Goal: Register for event/course

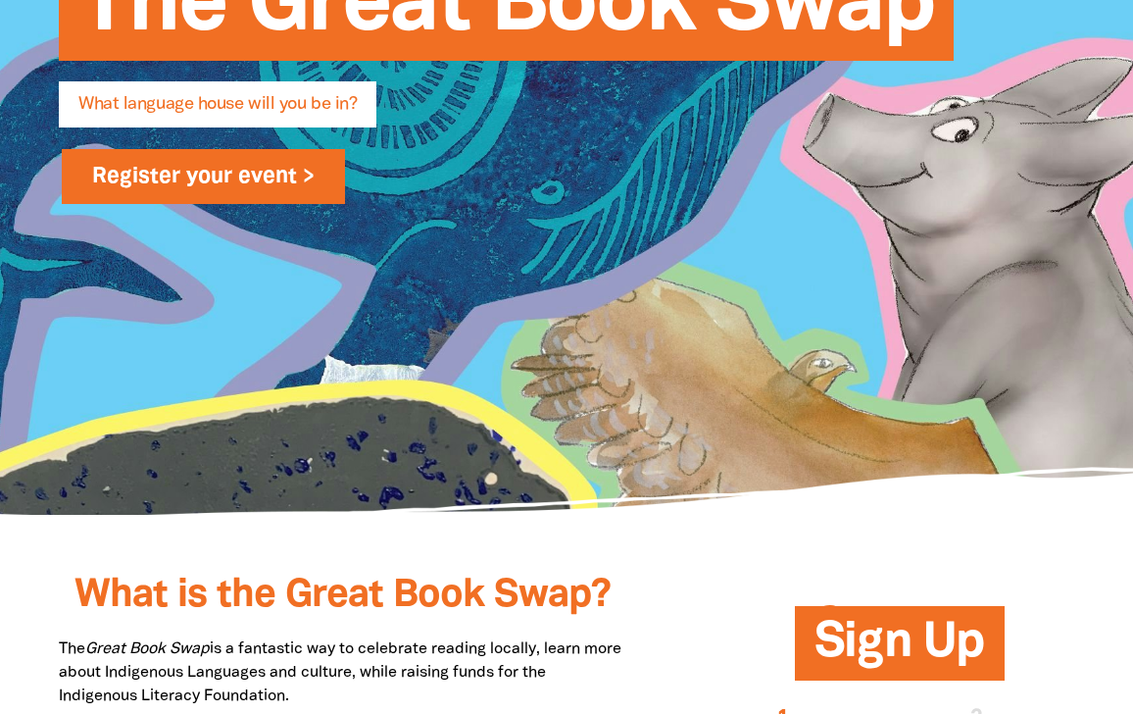
scroll to position [509, 0]
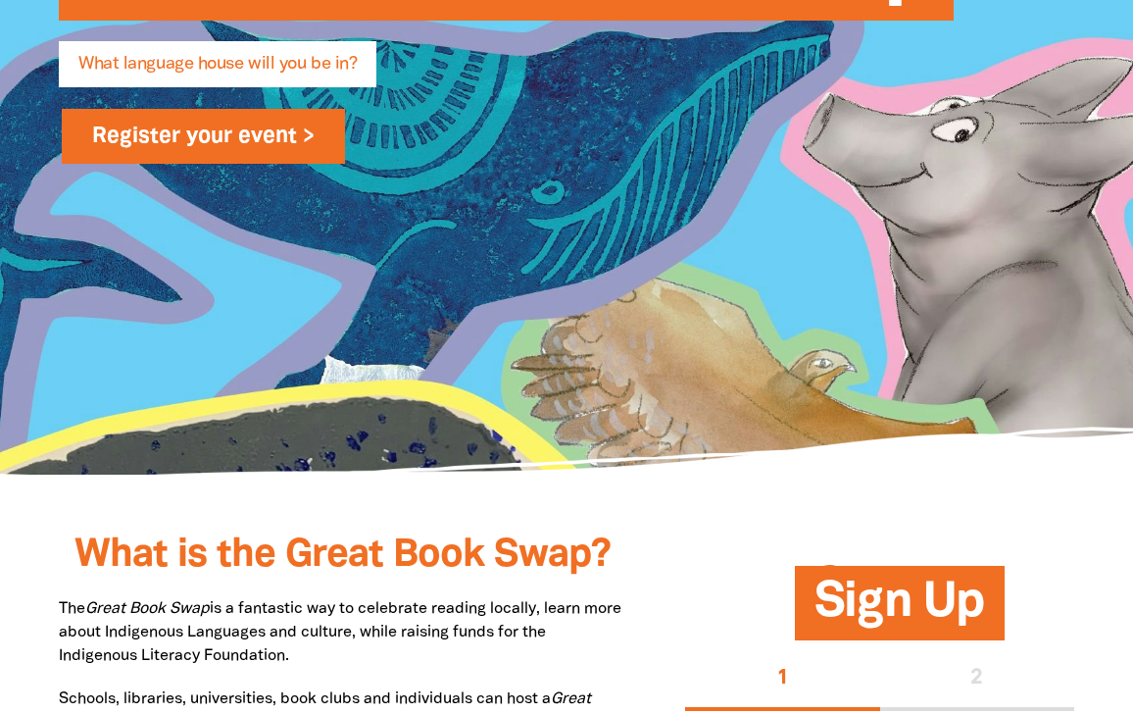
click at [255, 136] on link "Register your event >" at bounding box center [203, 136] width 283 height 55
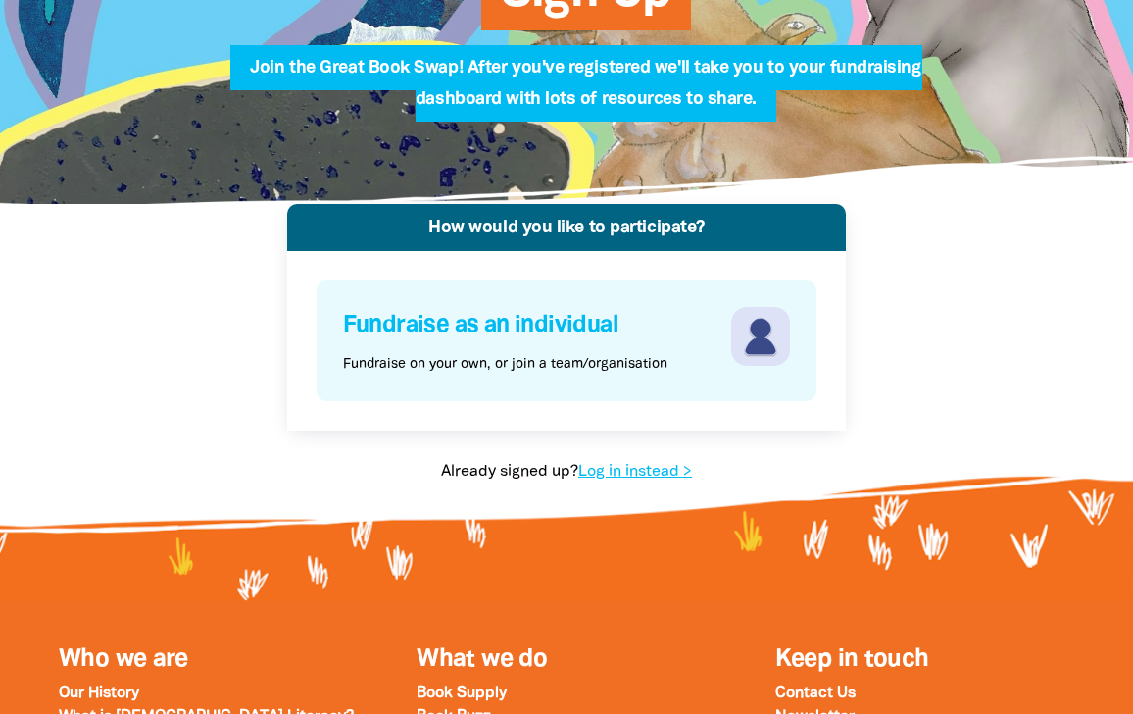
scroll to position [258, 0]
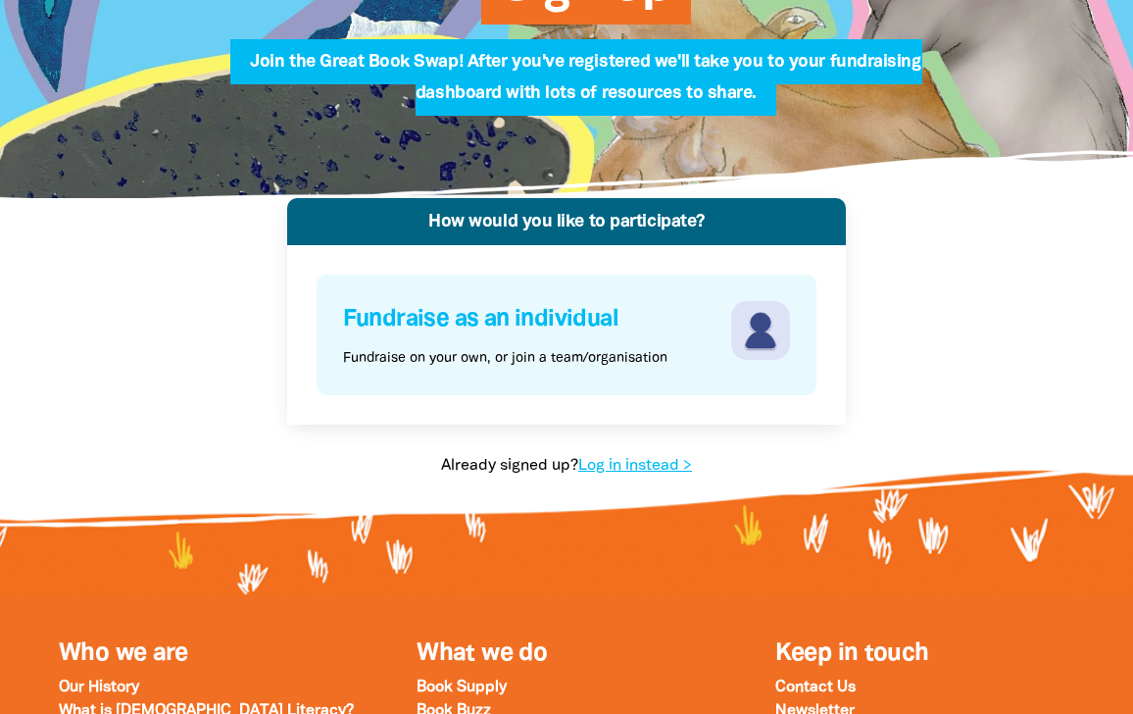
click at [594, 353] on p "Fundraise on your own, or join a team/organisation" at bounding box center [505, 358] width 324 height 21
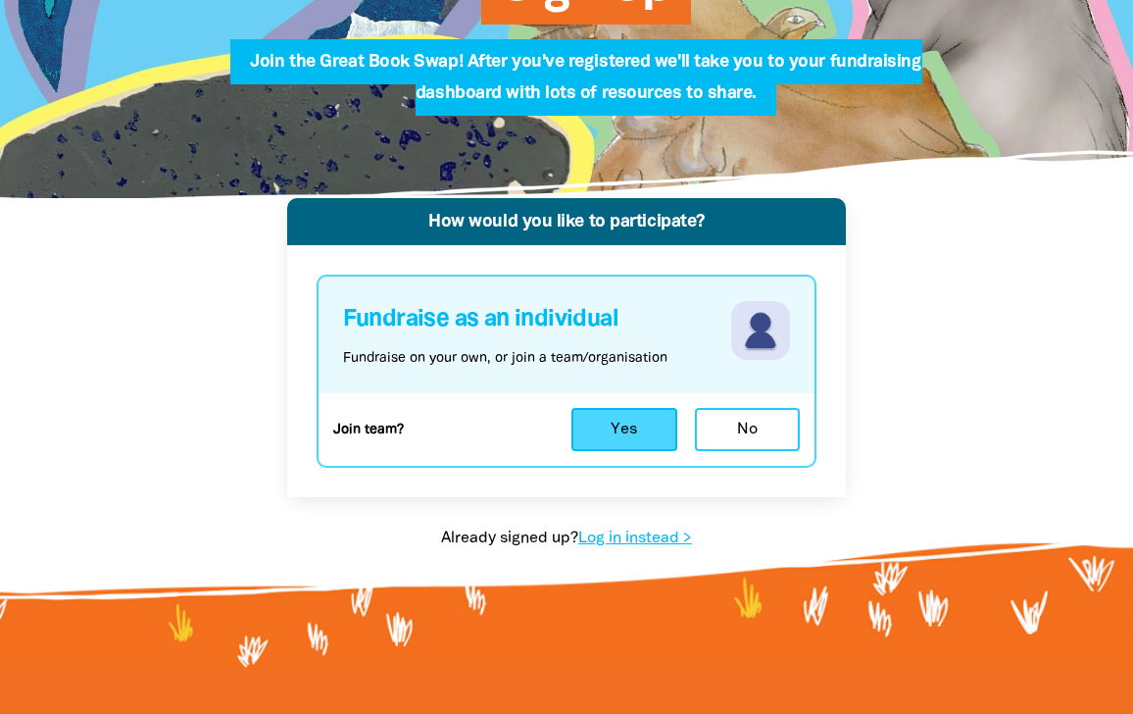
click at [638, 422] on button "Yes" at bounding box center [625, 429] width 106 height 43
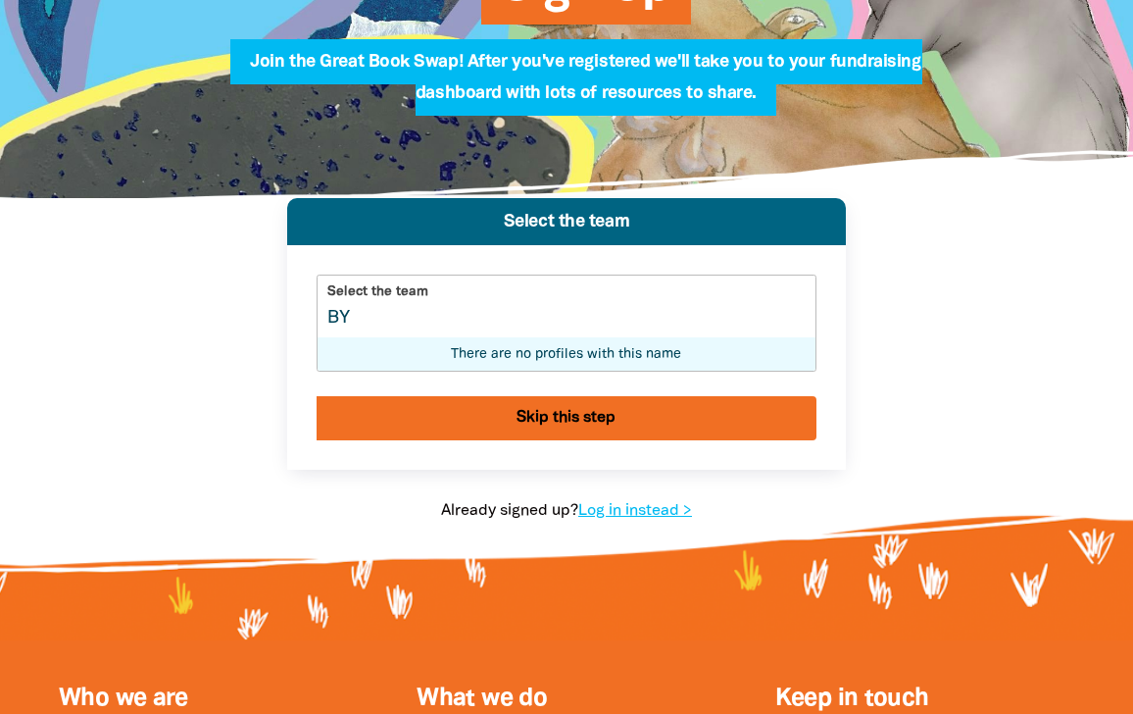
type input "B"
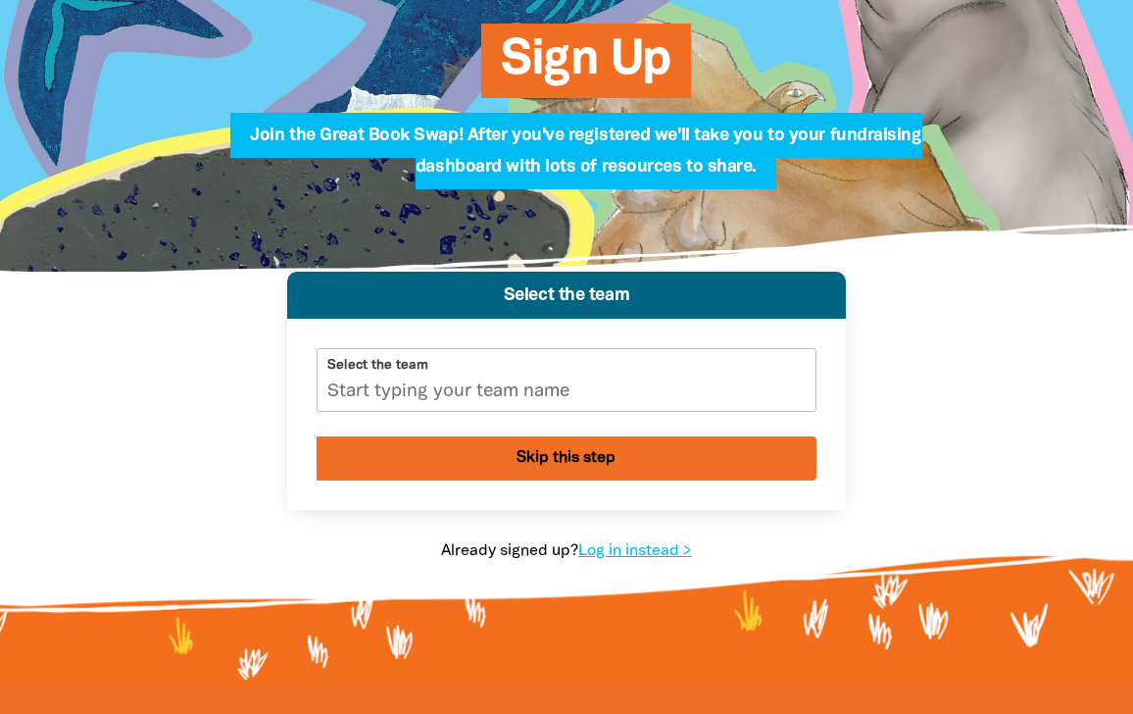
scroll to position [0, 0]
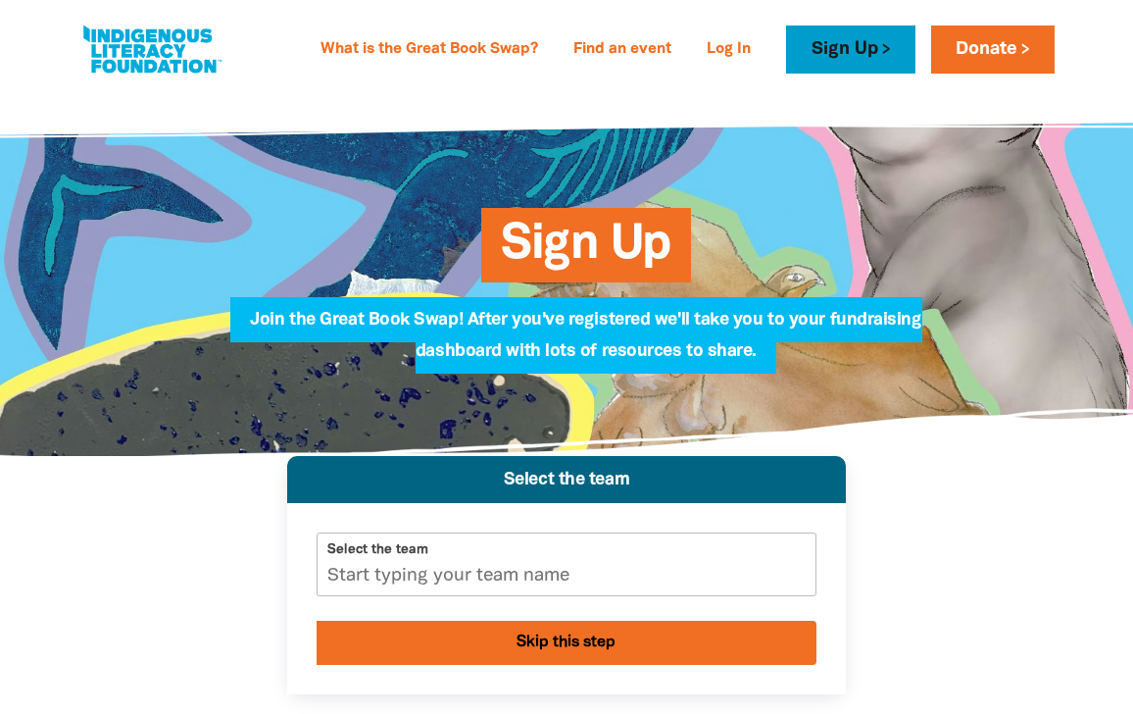
click at [882, 56] on link "Sign Up" at bounding box center [850, 49] width 128 height 48
click at [633, 43] on link "Find an event" at bounding box center [623, 49] width 122 height 31
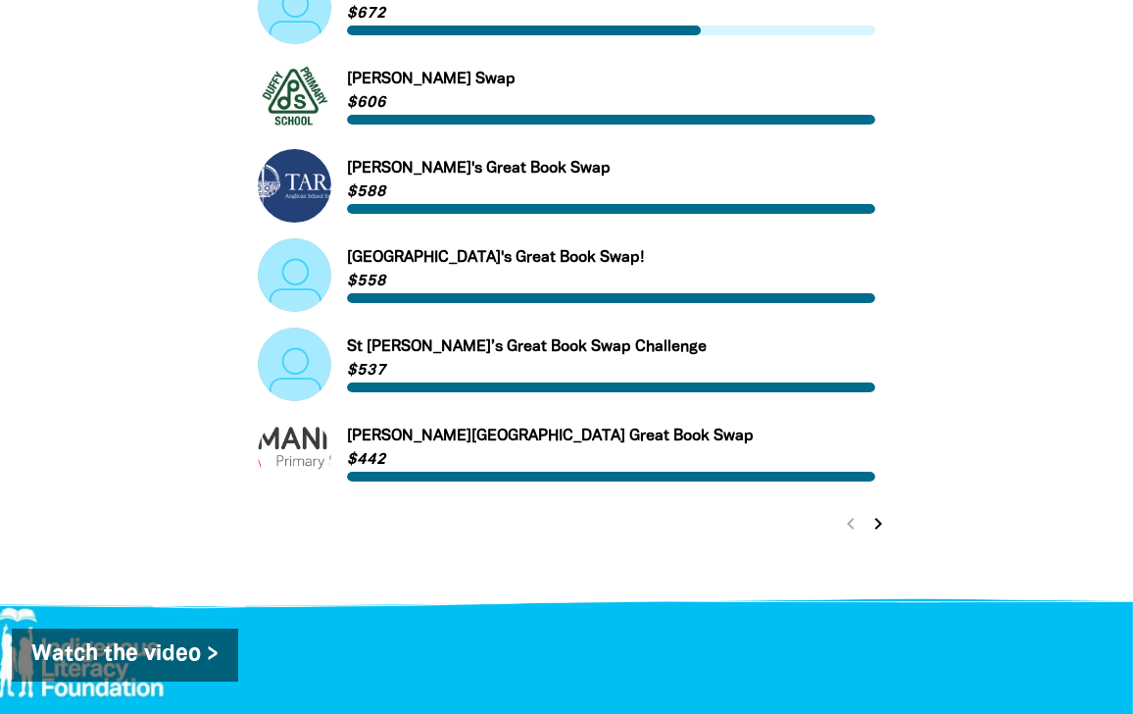
scroll to position [901, 0]
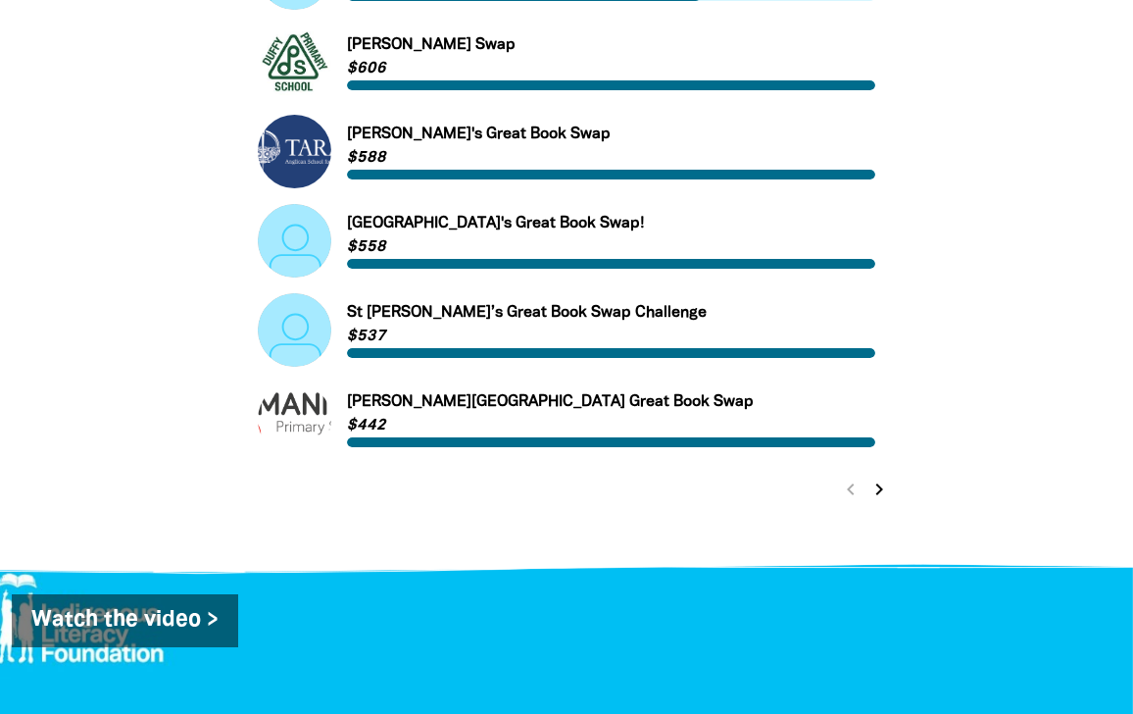
click at [876, 492] on icon "chevron_right" at bounding box center [880, 489] width 24 height 24
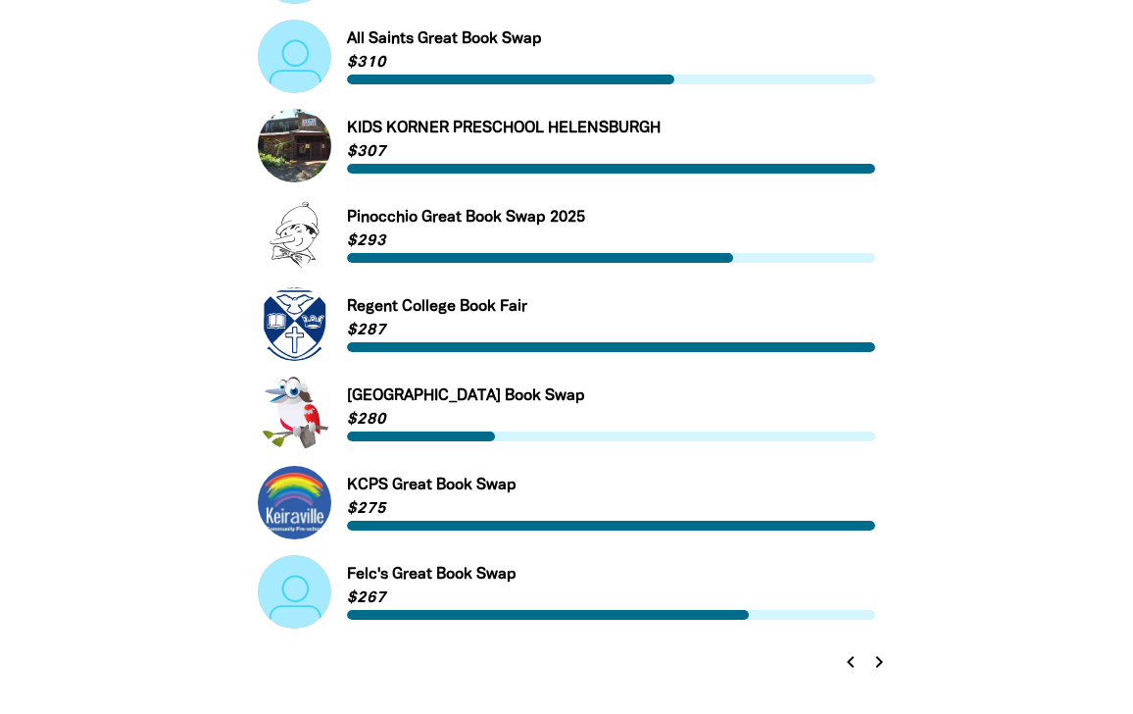
scroll to position [0, 0]
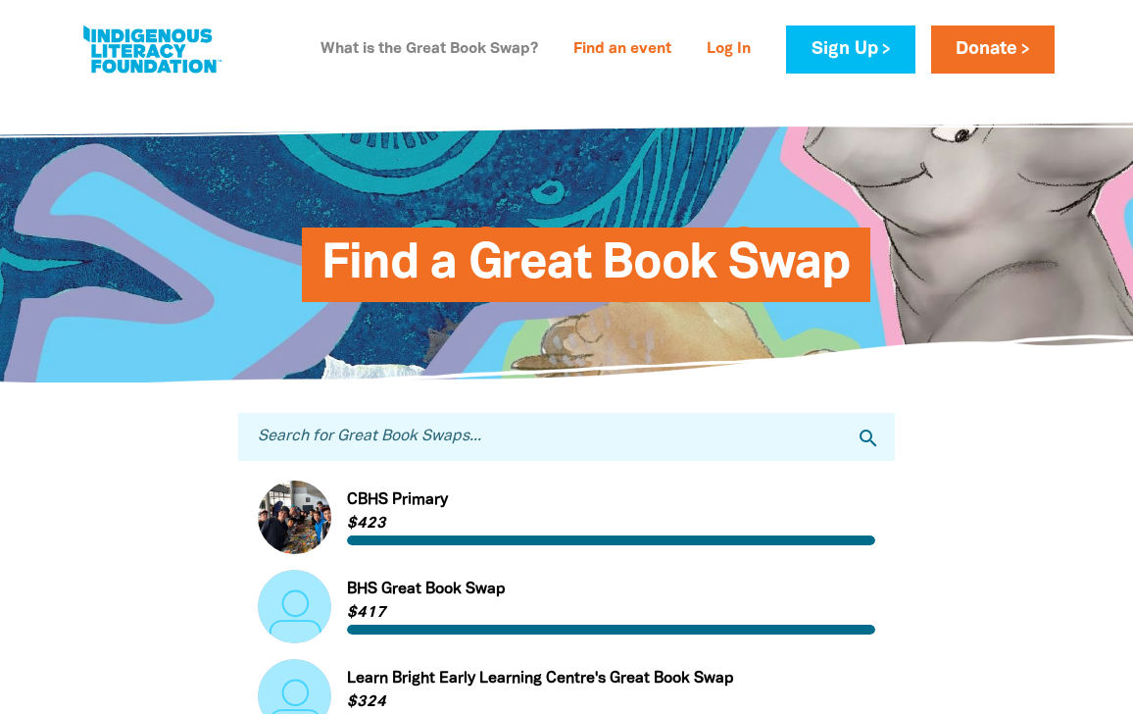
click at [498, 48] on link "What is the Great Book Swap?" at bounding box center [429, 49] width 241 height 31
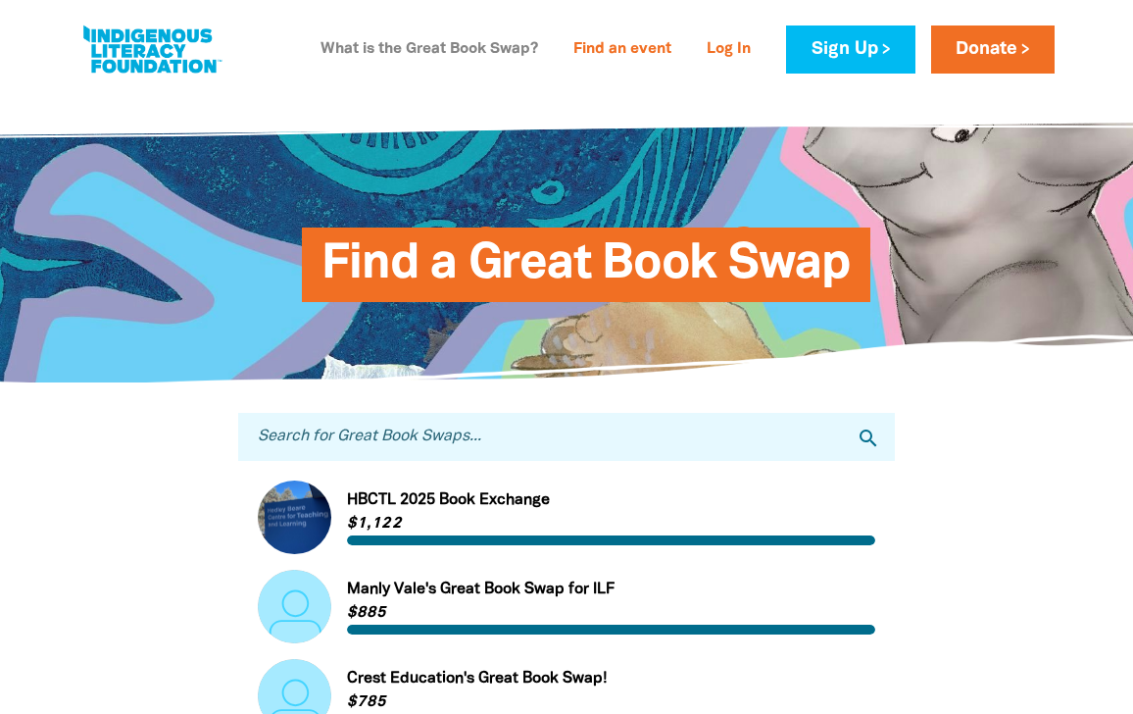
click at [403, 50] on link "What is the Great Book Swap?" at bounding box center [429, 49] width 241 height 31
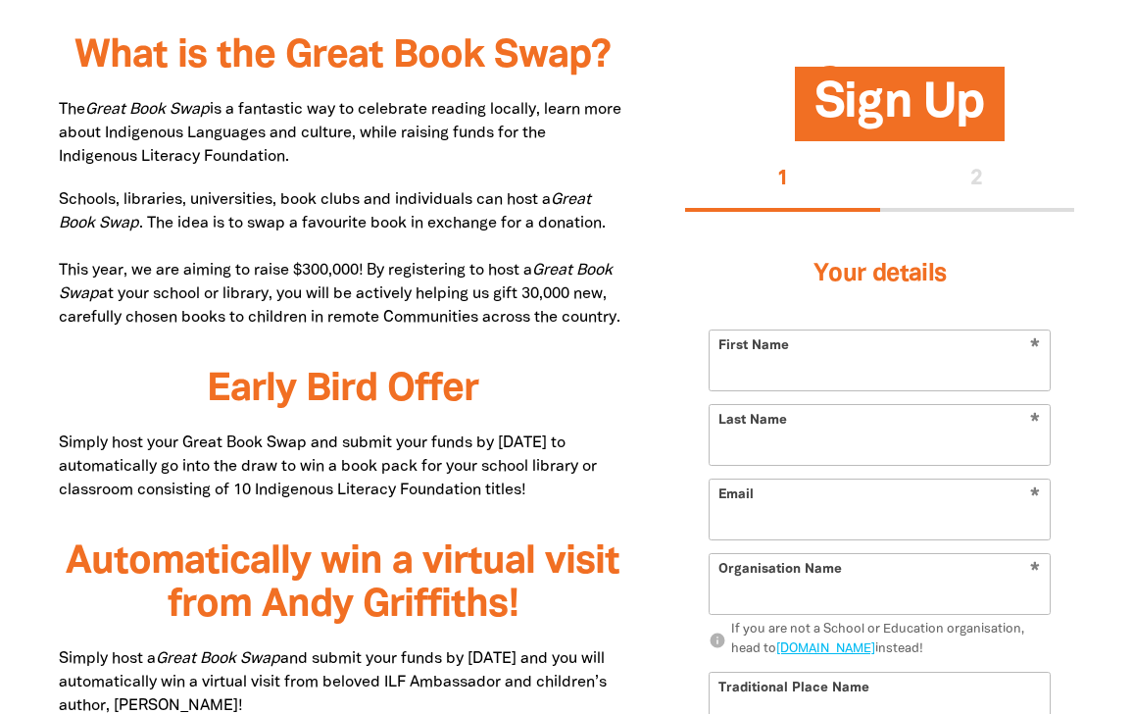
scroll to position [1002, 0]
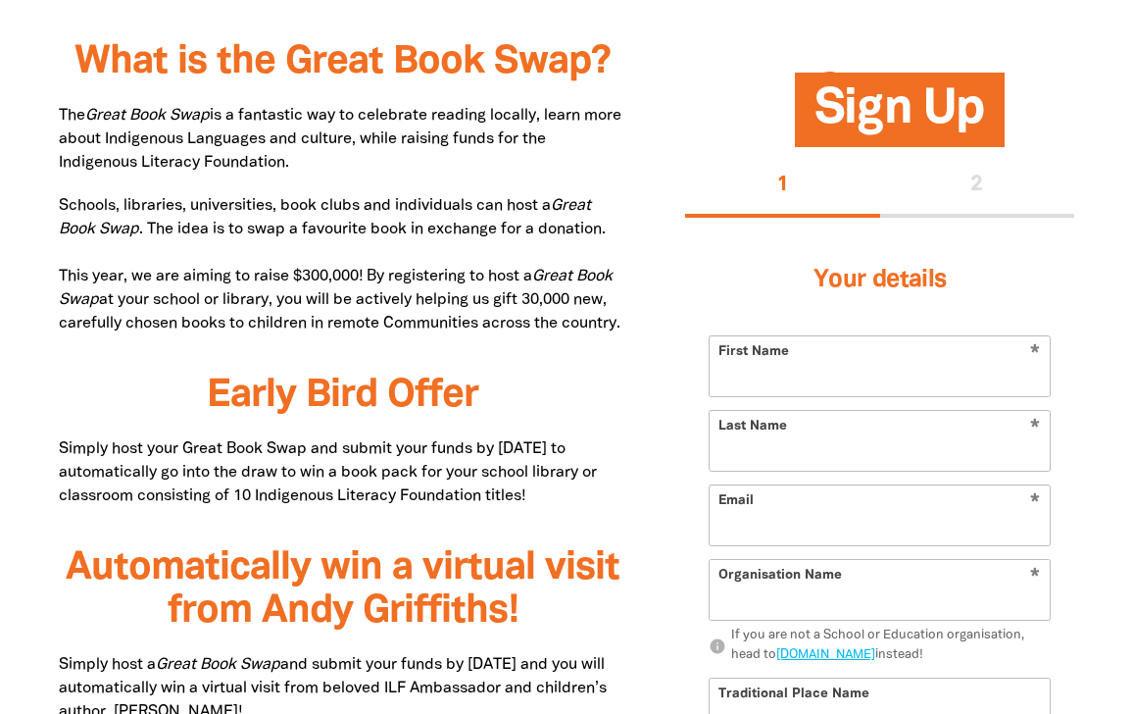
click at [837, 375] on input "First Name" at bounding box center [880, 366] width 340 height 60
type input "CAITLIN"
type input "N"
type input "Nowland"
click at [777, 382] on input "CAITLIN" at bounding box center [880, 366] width 340 height 60
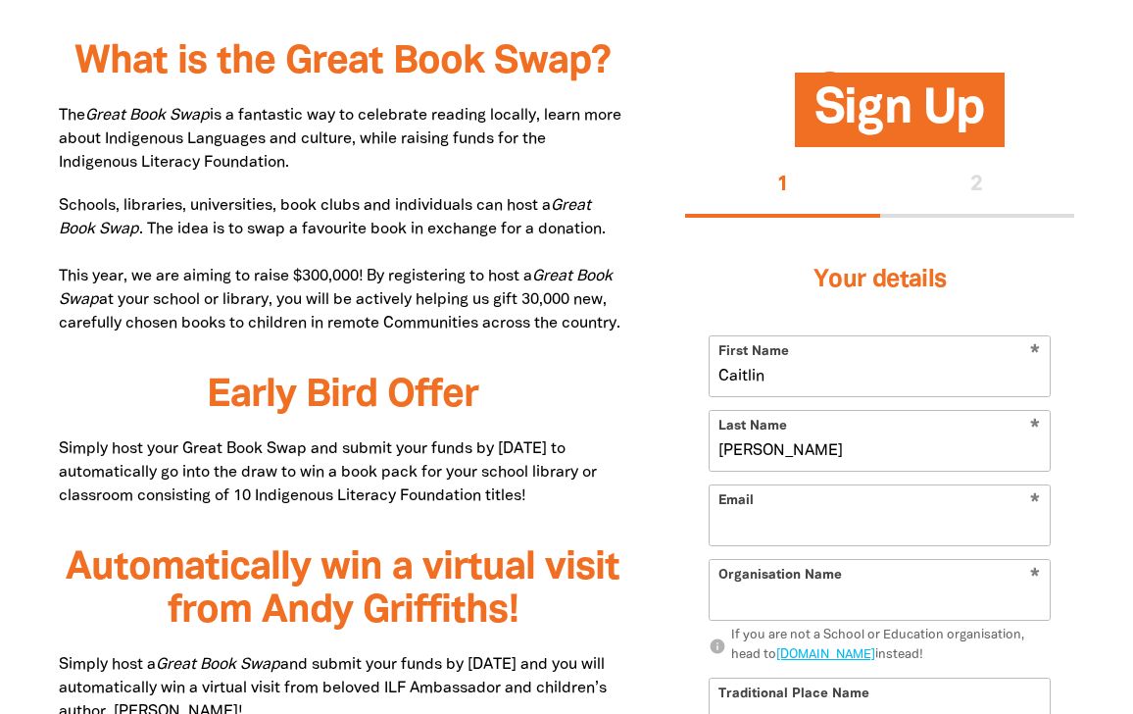
type input "Caitlin"
click at [850, 513] on input "Email" at bounding box center [880, 515] width 340 height 60
type input "caitlin.c.nowland@gmail.com"
click at [761, 593] on input "Organisation Name" at bounding box center [880, 590] width 340 height 60
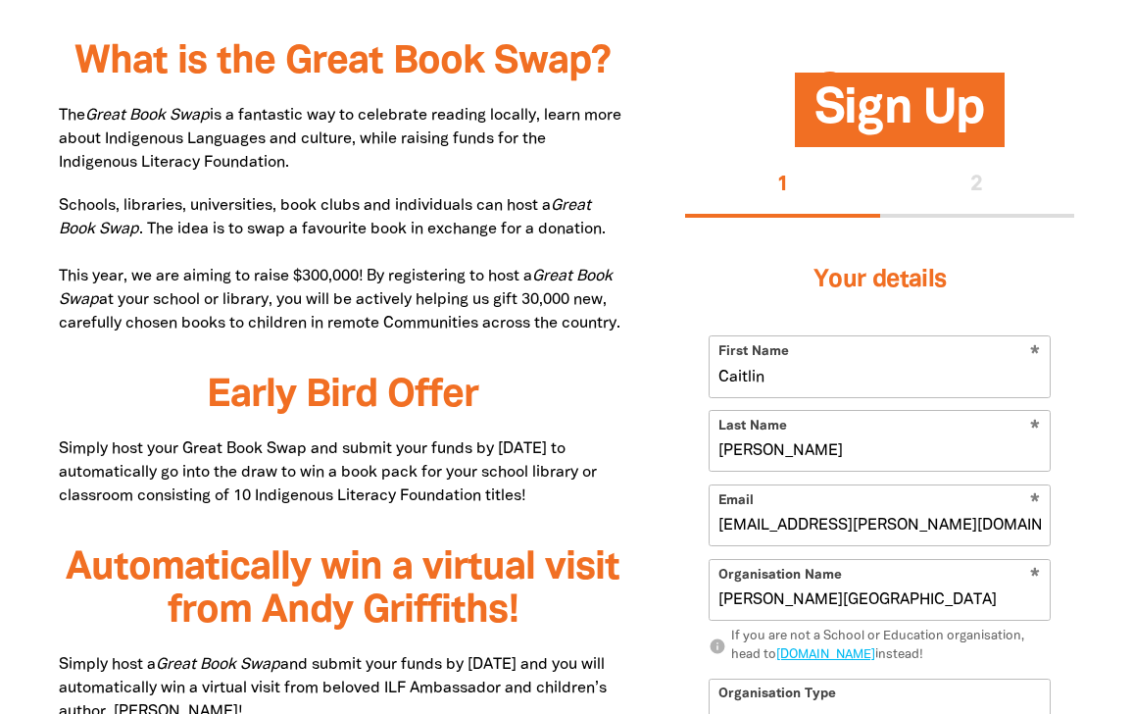
click at [772, 597] on input "Byron community Primary School" at bounding box center [880, 590] width 340 height 60
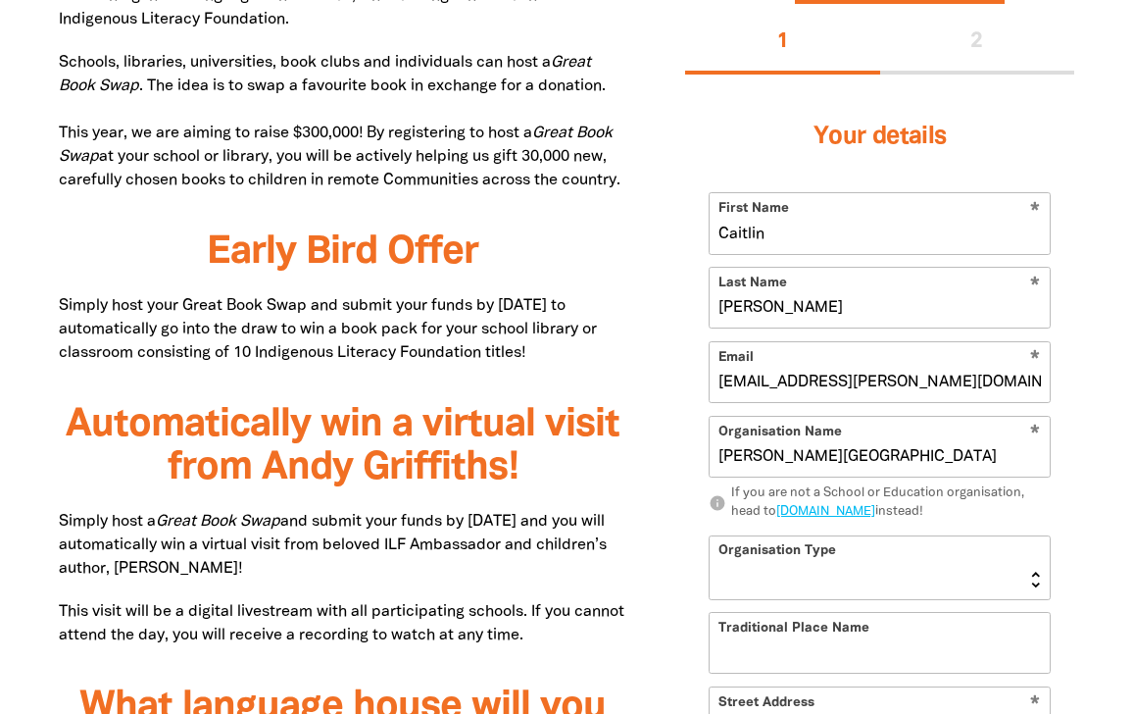
type input "Byron Community Primary School"
click at [804, 568] on select "Early Learning Primary School High School K-12 University or TAFE Community Lib…" at bounding box center [880, 566] width 340 height 63
select select "primary-school"
click at [710, 535] on select "Early Learning Primary School High School K-12 University or TAFE Community Lib…" at bounding box center [880, 566] width 340 height 63
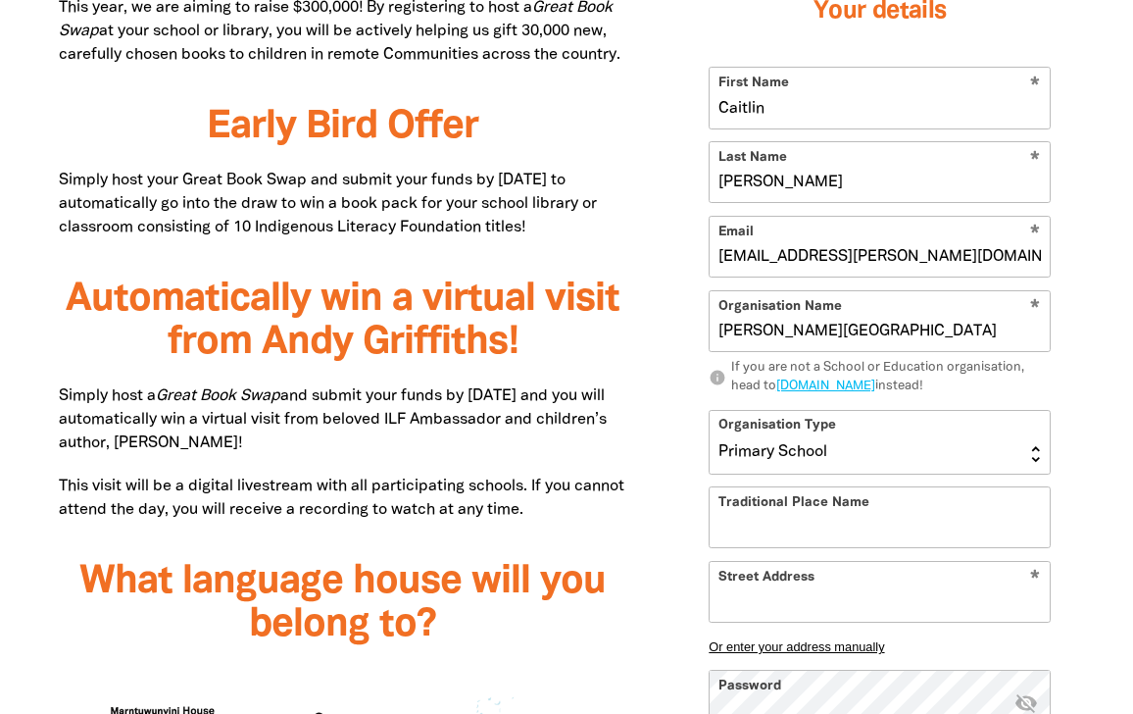
scroll to position [1466, 0]
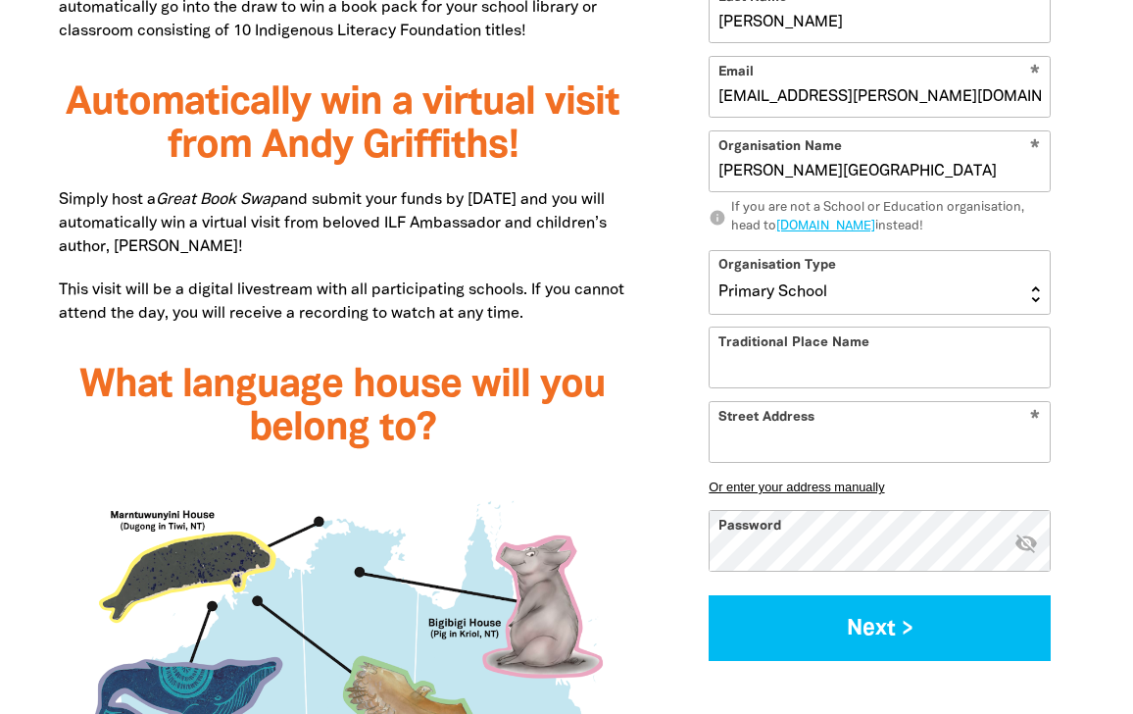
click at [835, 371] on input "Traditional Place Name" at bounding box center [880, 358] width 340 height 60
click at [757, 444] on input "Street Address" at bounding box center [880, 433] width 340 height 60
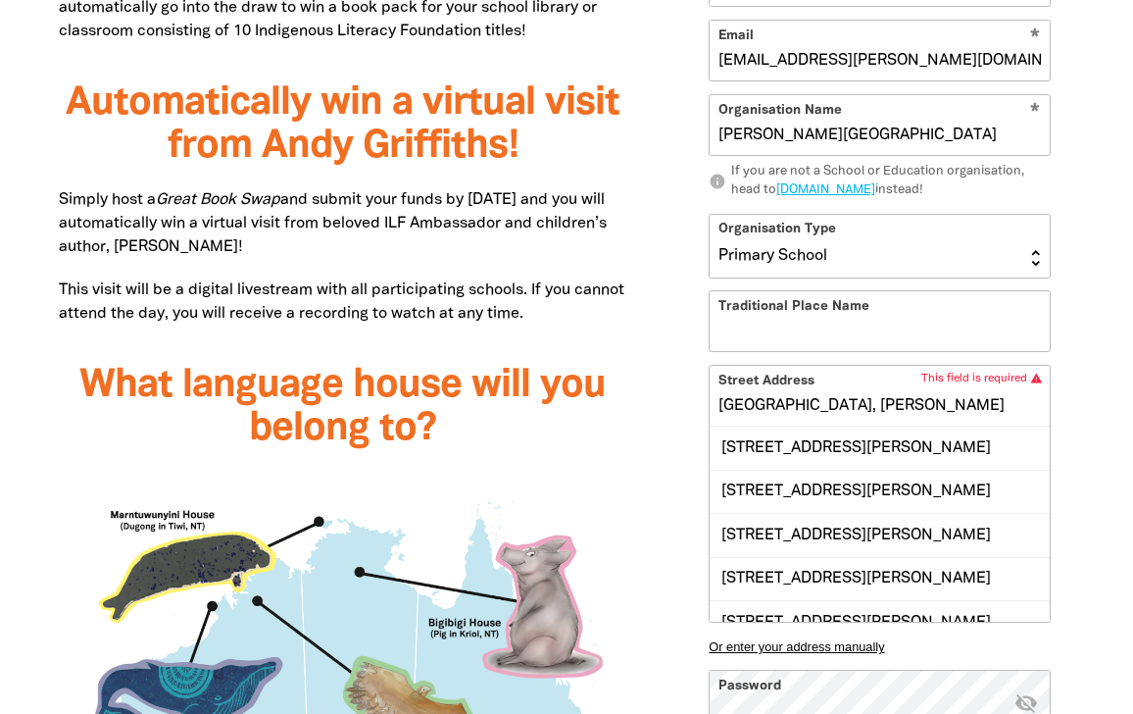
type input "Tennyson Street, Byron"
click at [797, 327] on input "Traditional Place Name" at bounding box center [880, 321] width 340 height 60
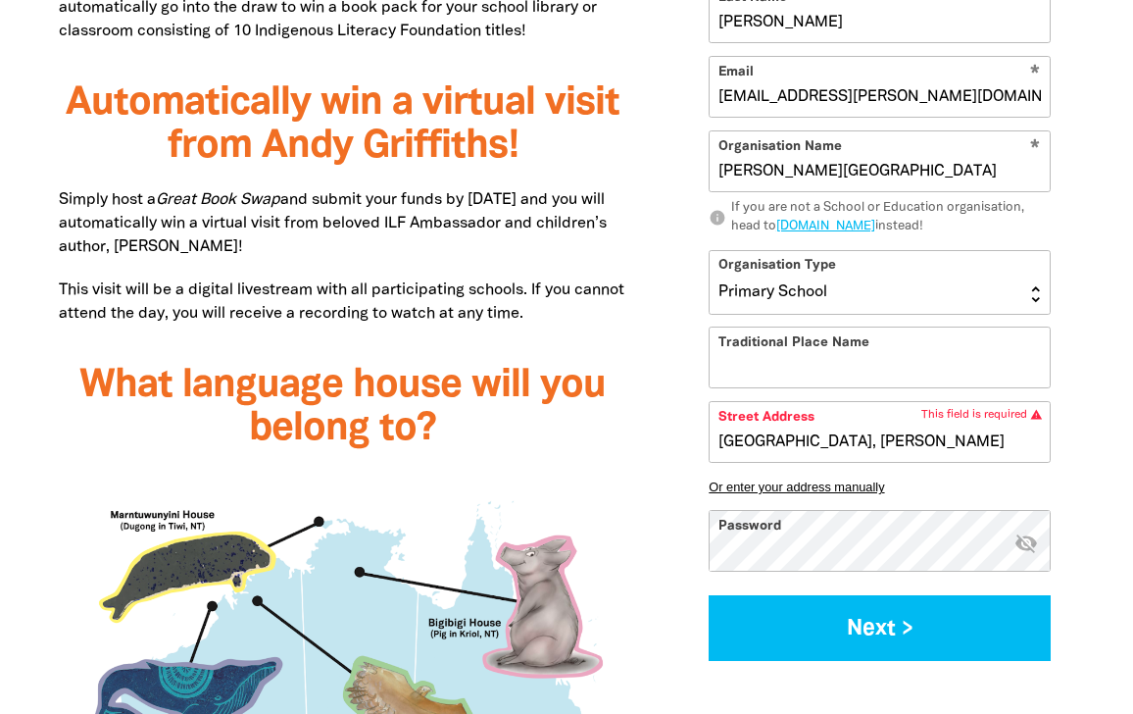
paste input "Cavanbah"
type input "Cavanbah"
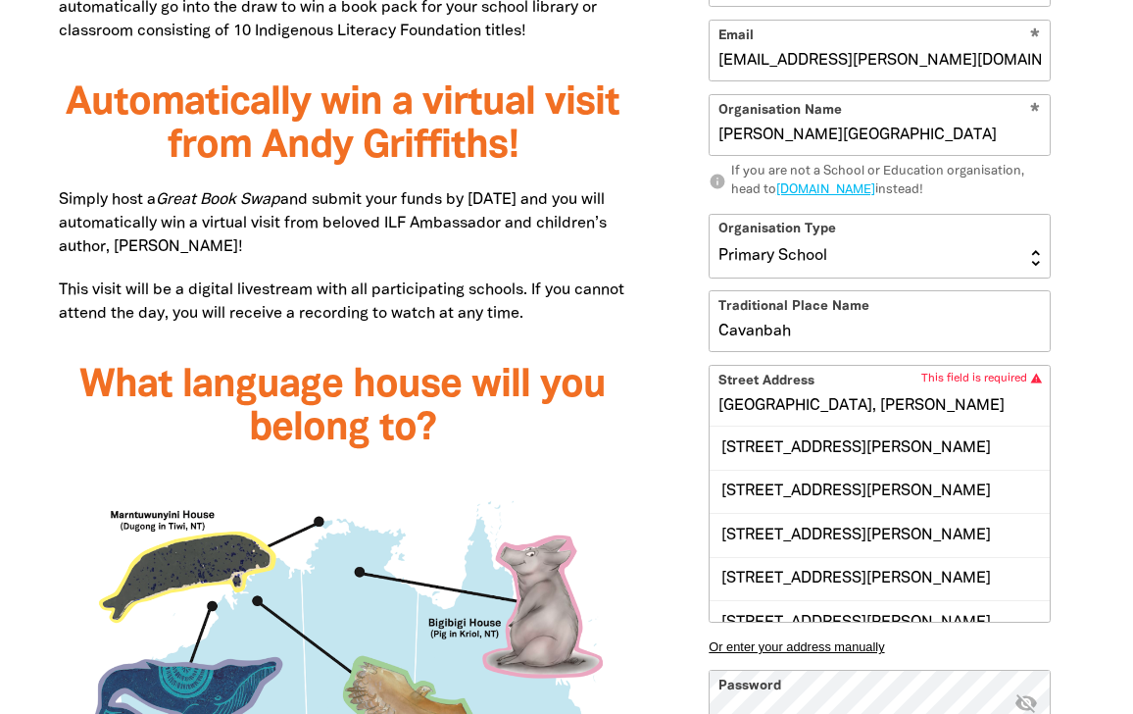
click at [721, 443] on div "Tennyson Street, Byron 27 Tennyson Street, BYRON BAY NSW 2481 33 Tennyson Stree…" at bounding box center [880, 494] width 340 height 256
click at [920, 396] on input "53 Tennyson Street, Byron" at bounding box center [880, 396] width 340 height 60
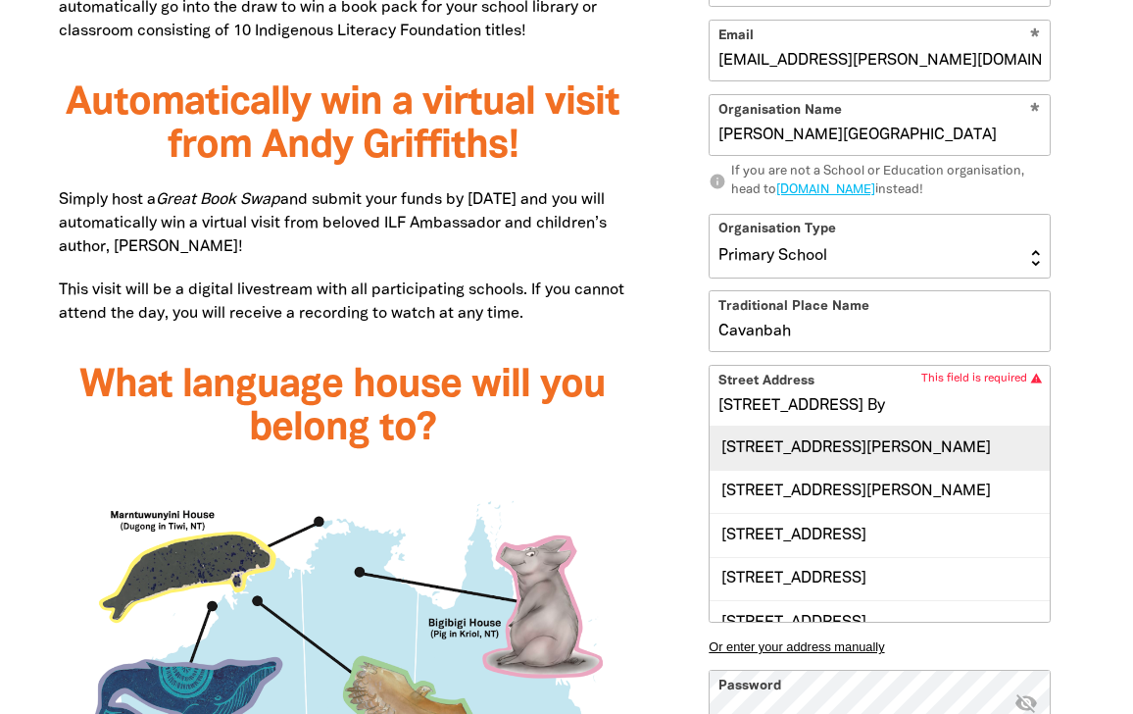
click at [908, 458] on div "49-53 Tennyson Street, BYRON BAY NSW 2481" at bounding box center [880, 447] width 340 height 42
type input "49-53 Tennyson Street, BYRON BAY NSW 2481"
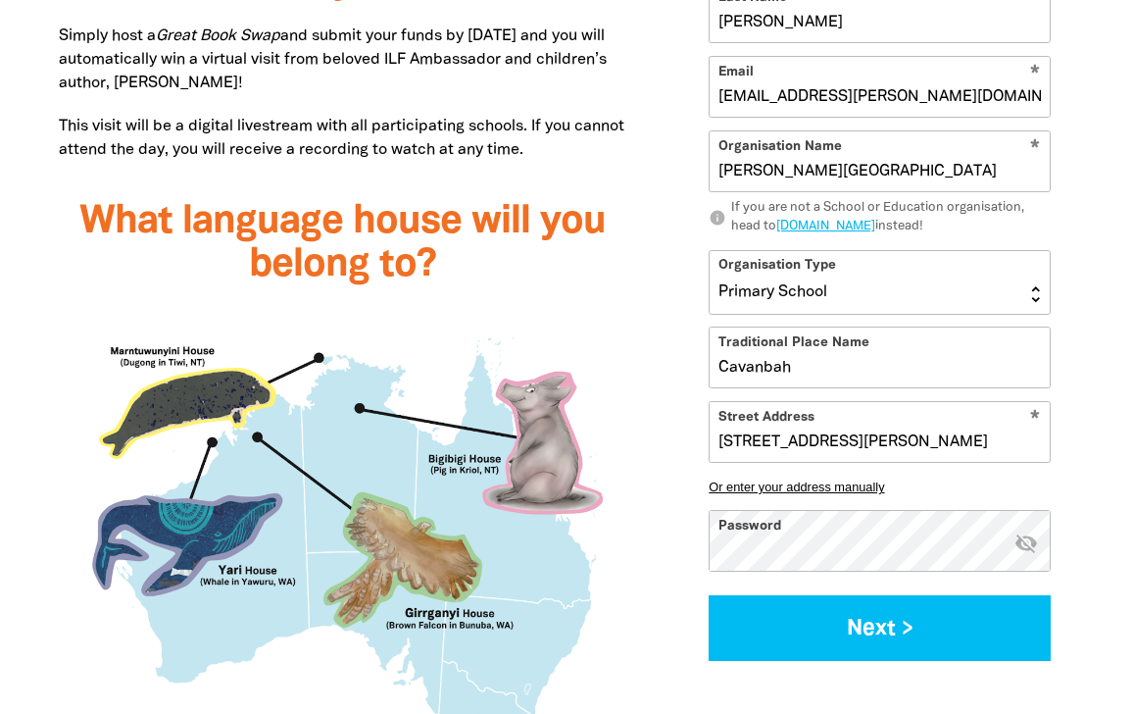
scroll to position [1668, 0]
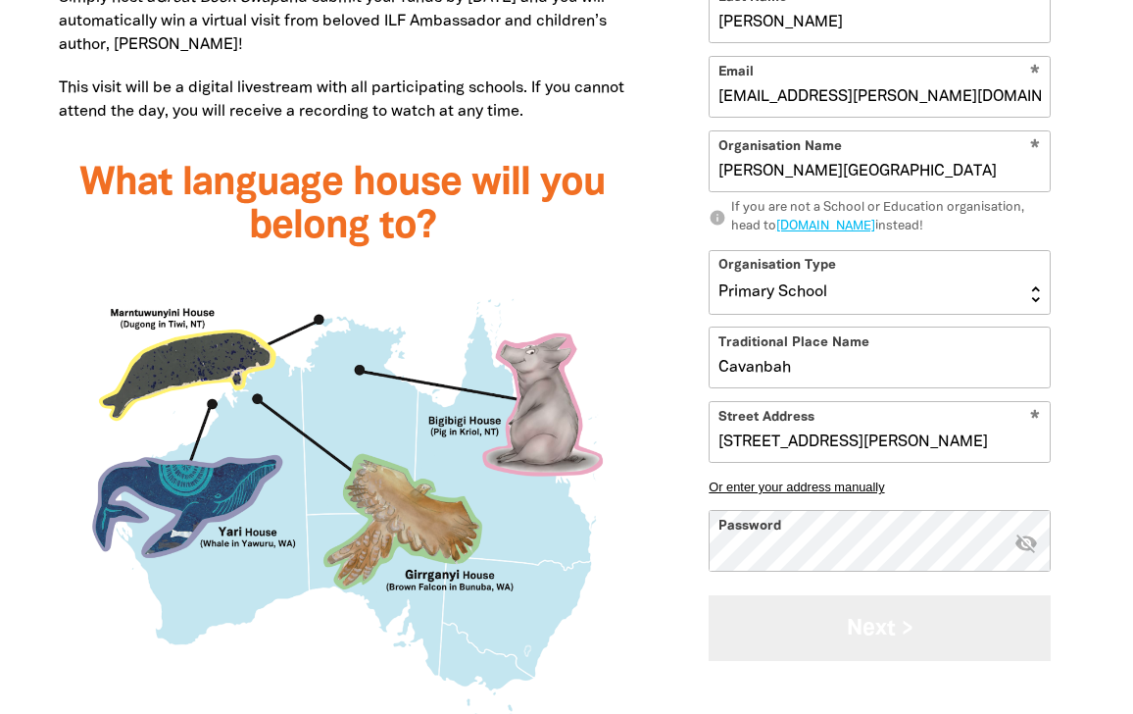
click at [898, 619] on button "Next >" at bounding box center [880, 629] width 342 height 66
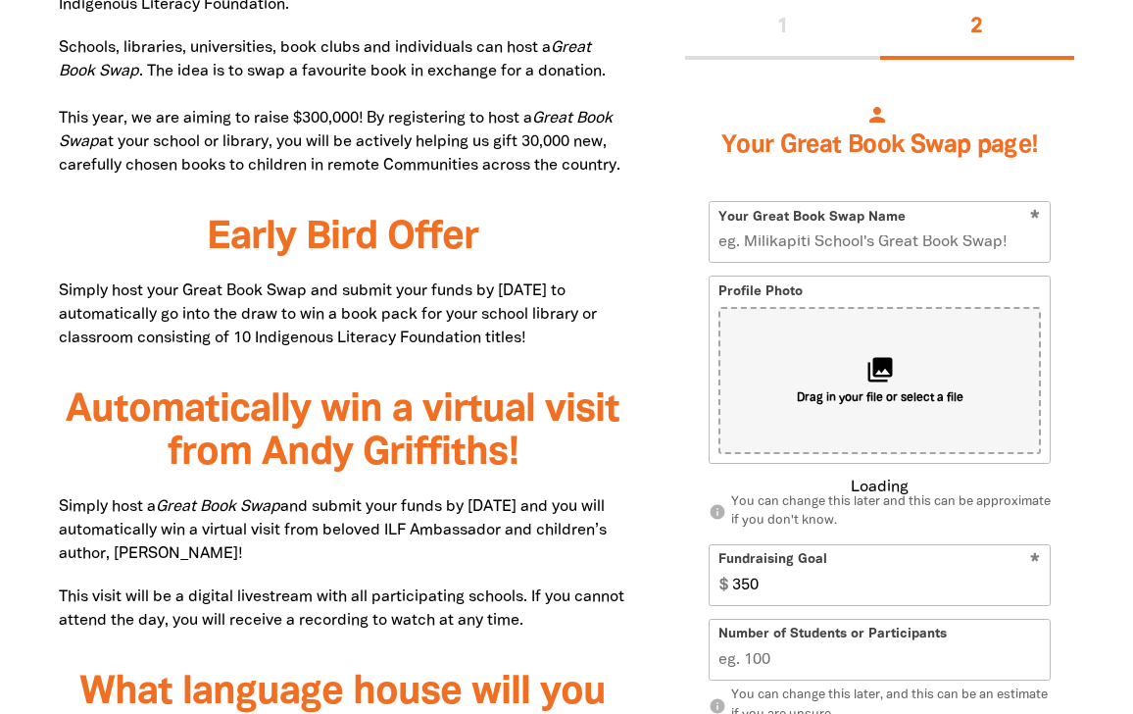
scroll to position [1135, 0]
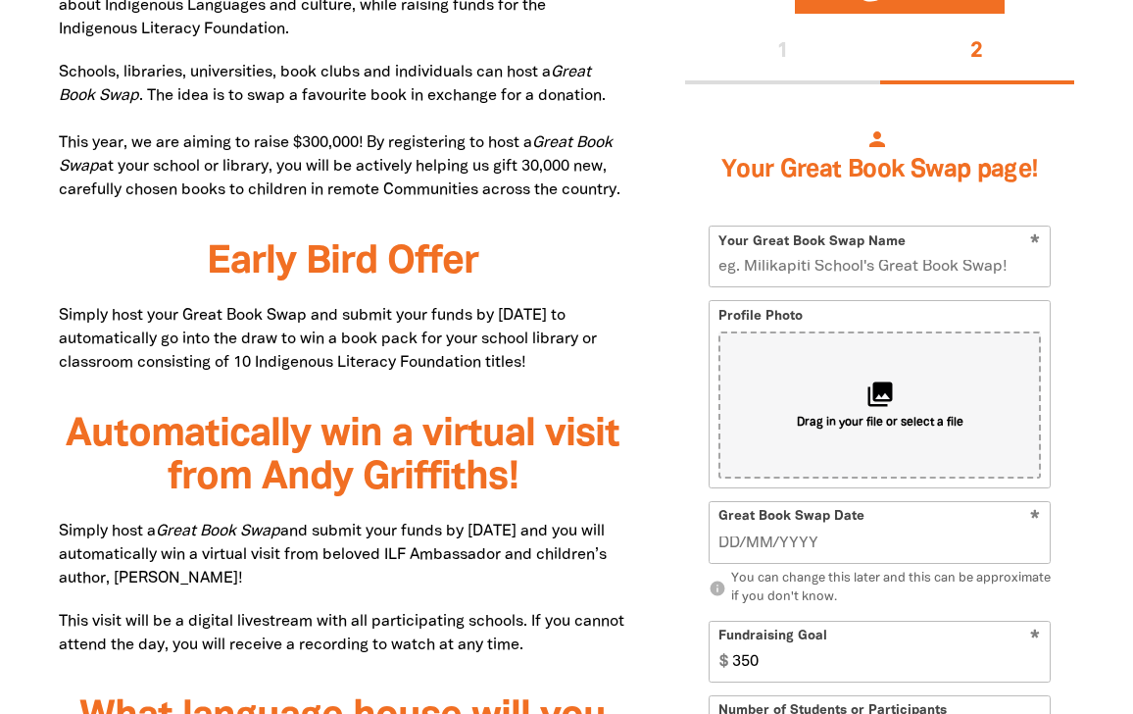
click at [847, 257] on input "Your Great Book Swap Name" at bounding box center [880, 256] width 340 height 60
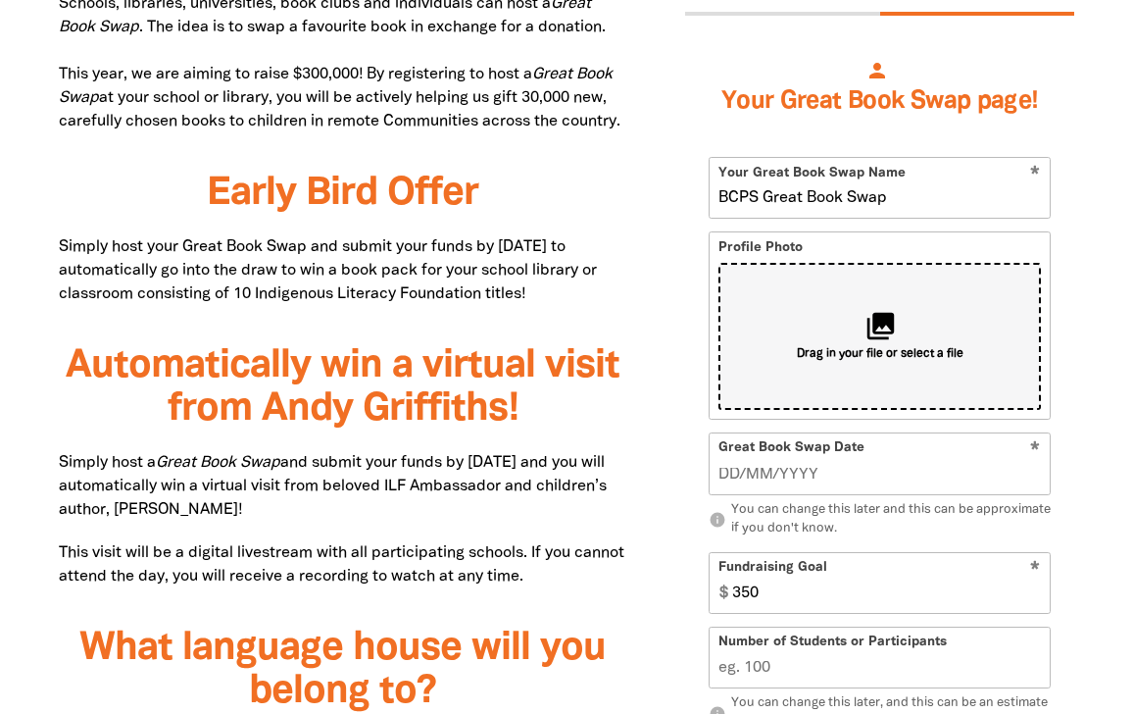
scroll to position [1288, 0]
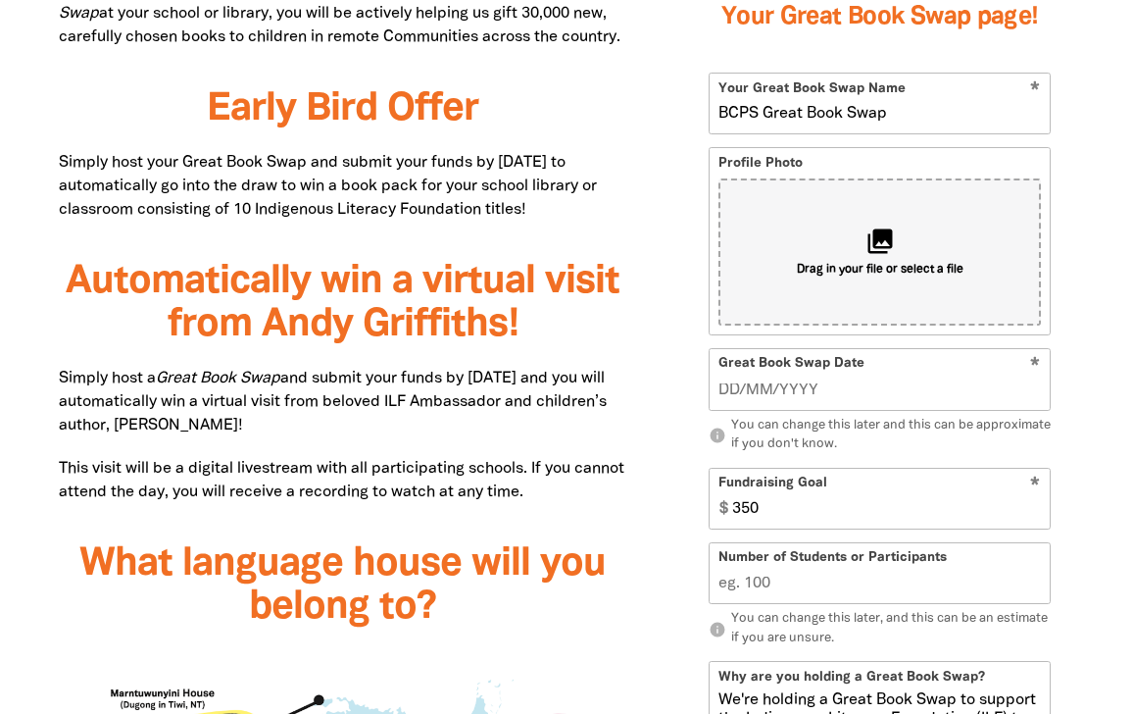
type input "BCPS Great Book Swap"
type input "__/__/____"
click at [799, 386] on input "__/__/____" at bounding box center [880, 389] width 323 height 22
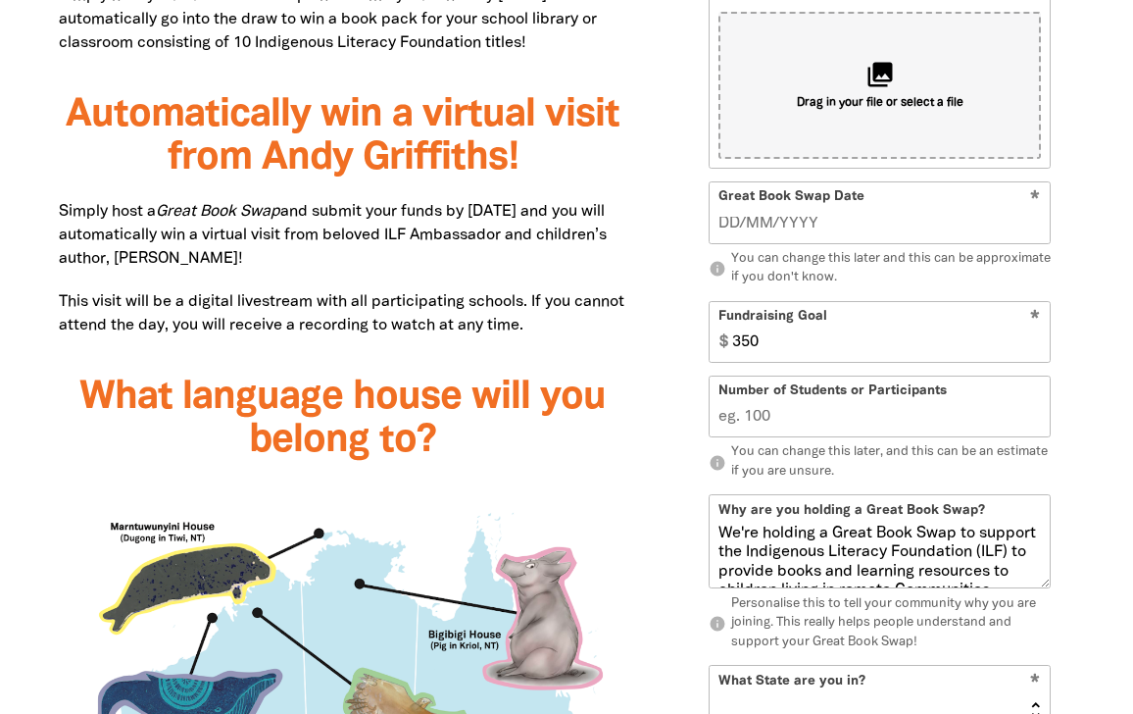
click at [791, 410] on input "Number of Students or Participants" at bounding box center [880, 406] width 340 height 60
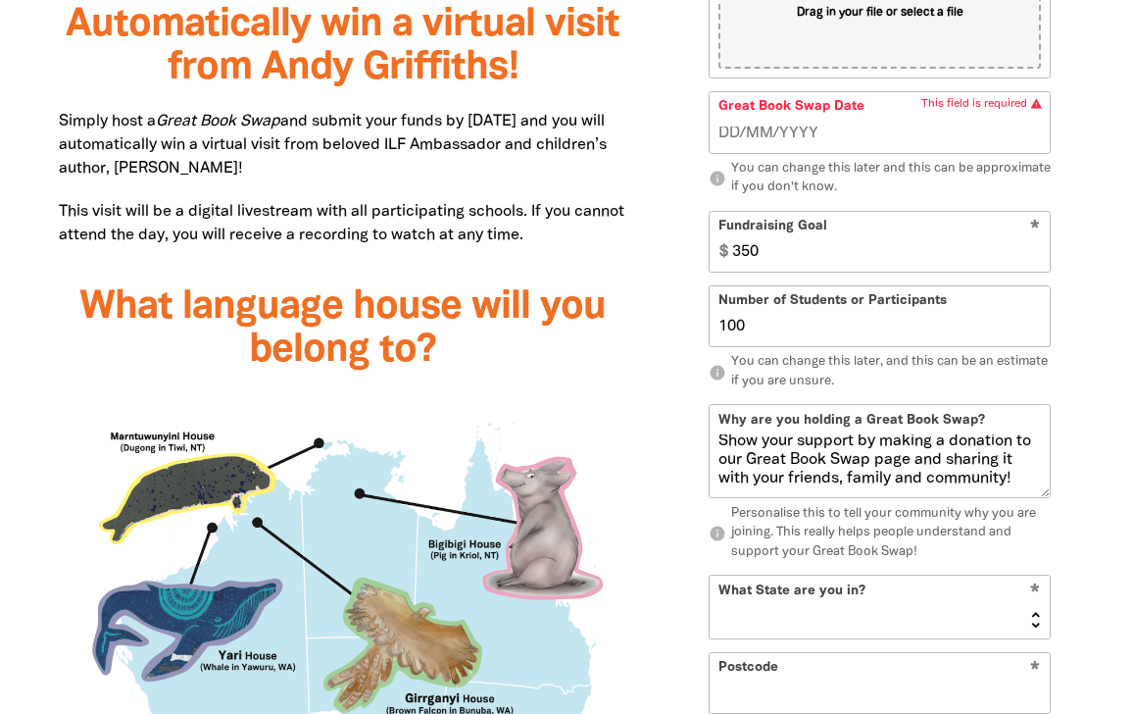
scroll to position [1648, 0]
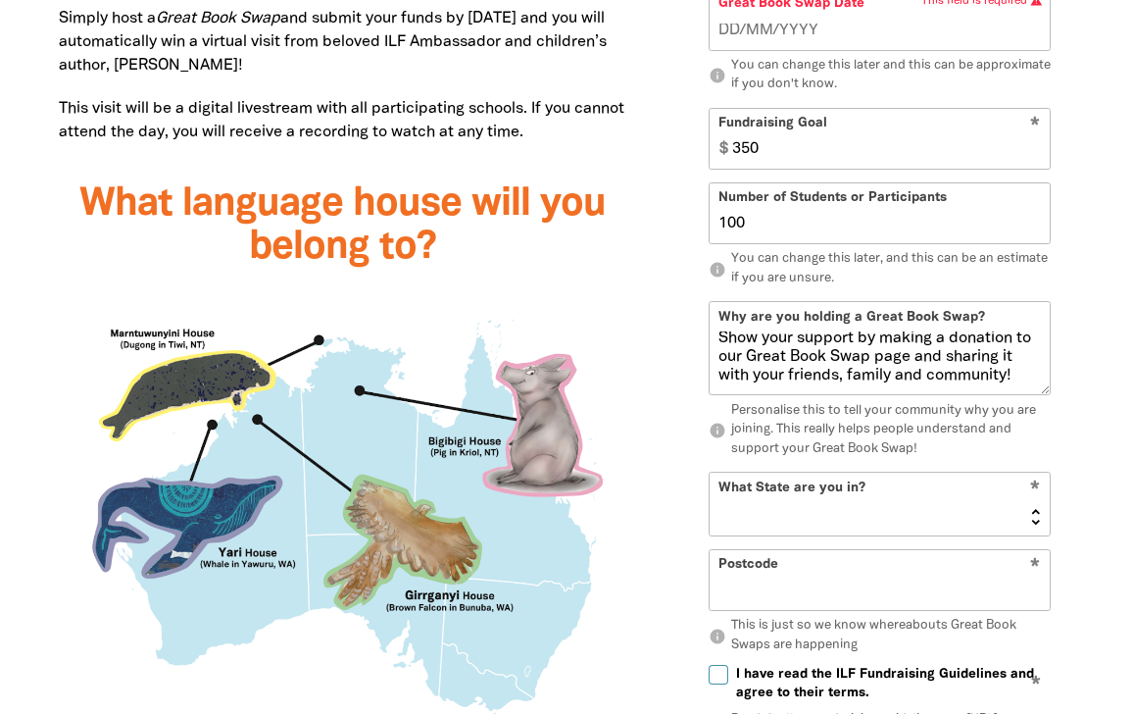
type input "100"
click at [854, 500] on select "NSW VIC QLD NT WA SA TAS ACT" at bounding box center [880, 503] width 340 height 63
select select "NSW"
click at [710, 472] on select "NSW VIC QLD NT WA SA TAS ACT" at bounding box center [880, 503] width 340 height 63
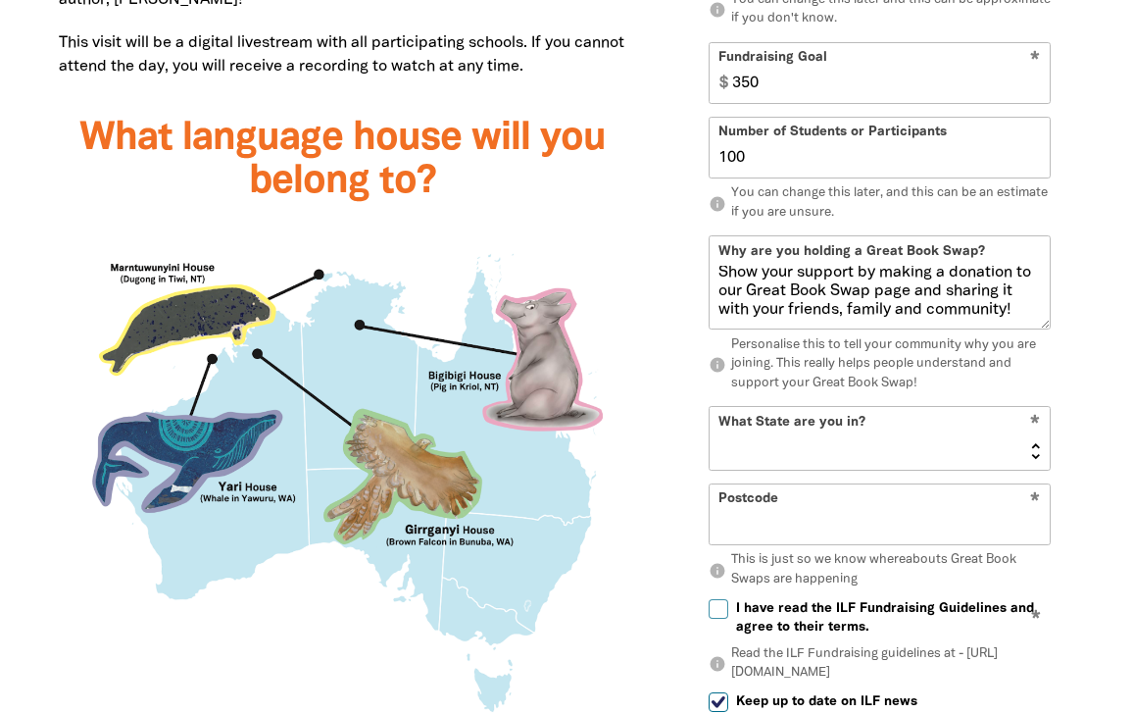
scroll to position [1737, 0]
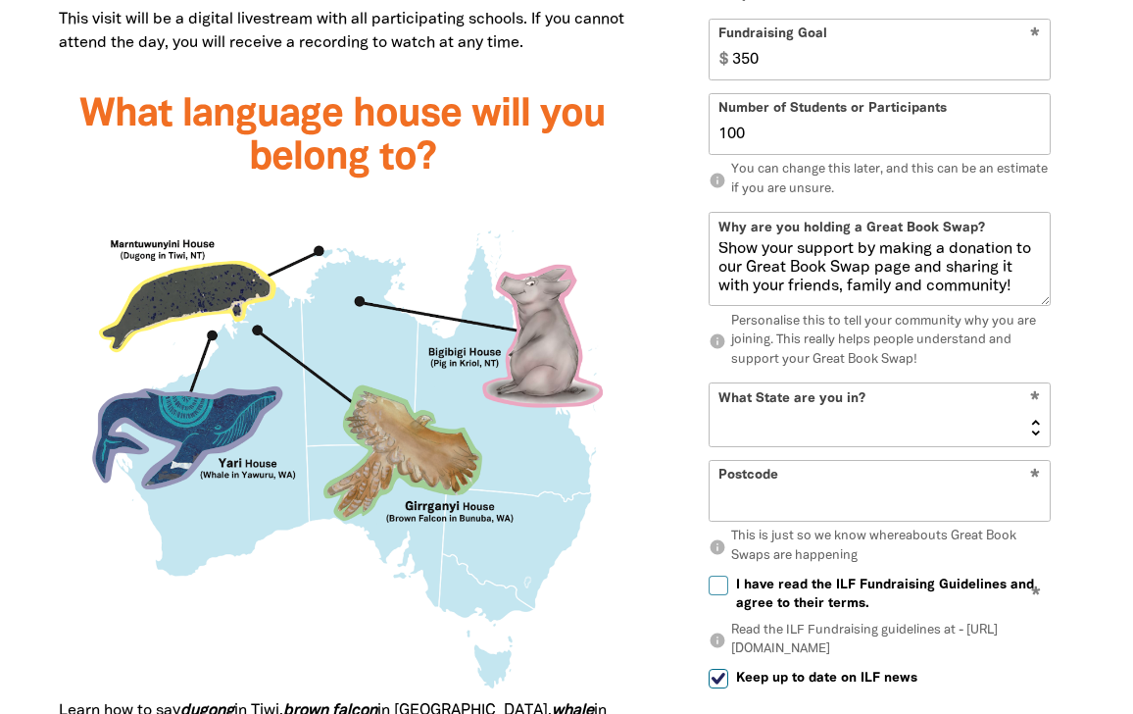
click at [813, 518] on input "Postcode" at bounding box center [880, 491] width 340 height 60
type input "2481"
click at [1111, 485] on div "What is the Great Book Swap? The Great Book Swap is a fantastic way to celebrat…" at bounding box center [566, 382] width 1133 height 2113
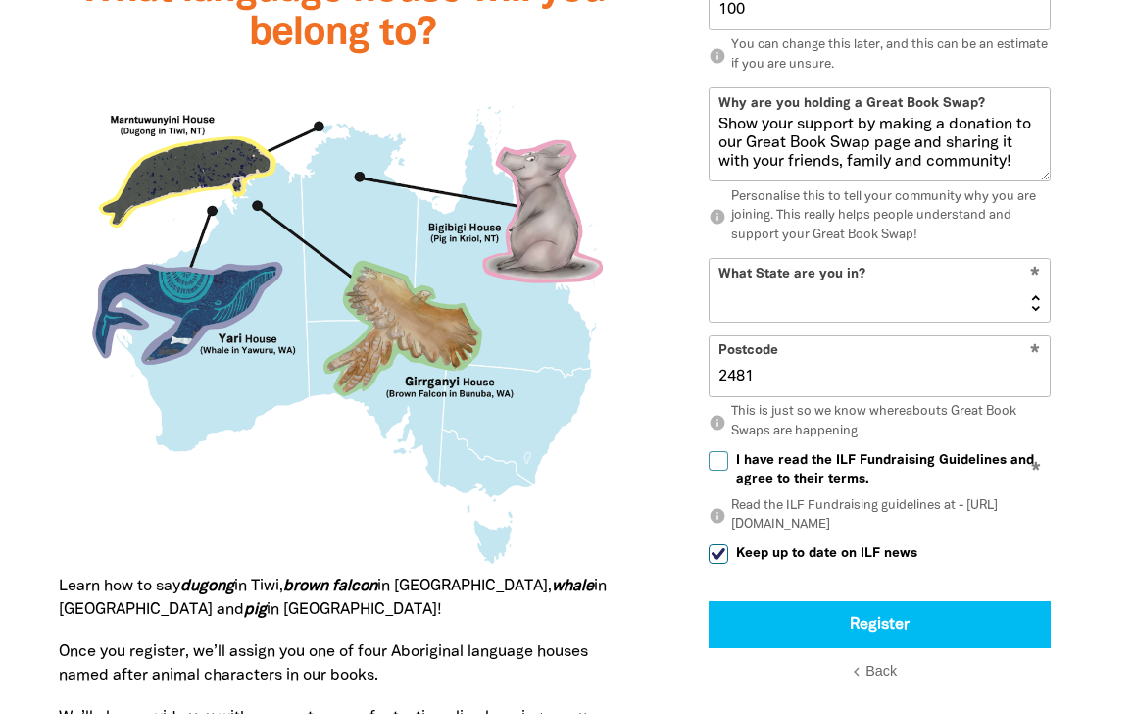
click at [728, 453] on label "I have read the ILF Fundraising Guidelines and agree to their terms." at bounding box center [880, 470] width 342 height 39
click at [728, 453] on input "I have read the ILF Fundraising Guidelines and agree to their terms." at bounding box center [719, 461] width 20 height 20
checkbox input "true"
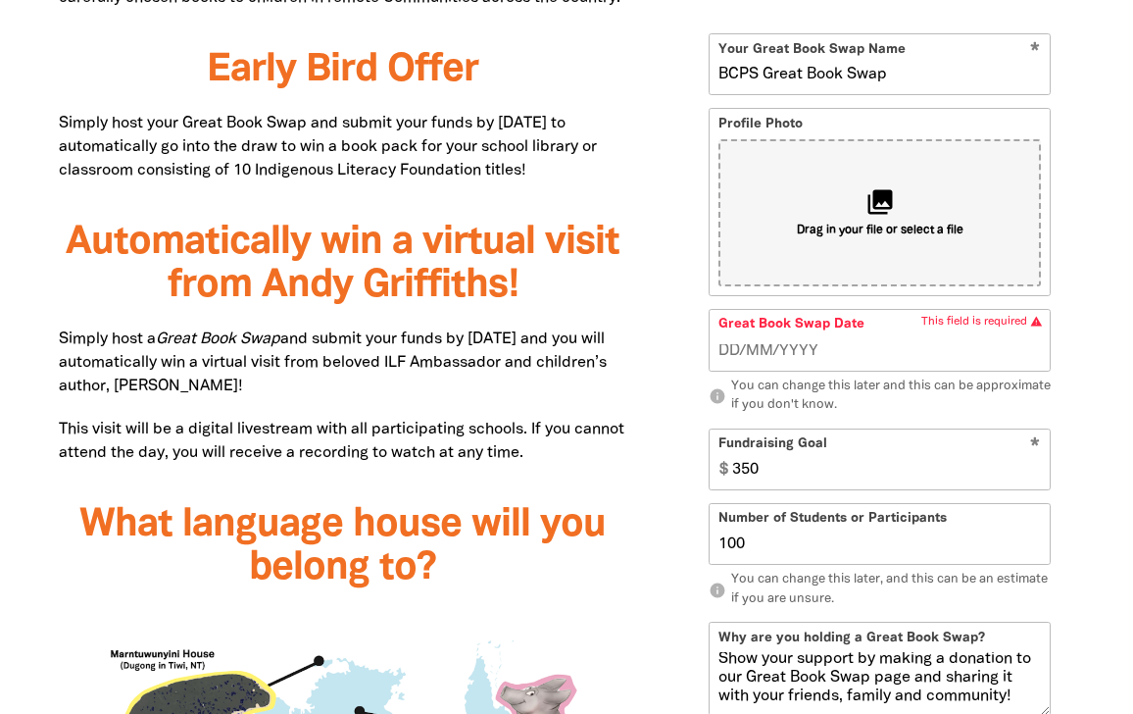
scroll to position [1137, 0]
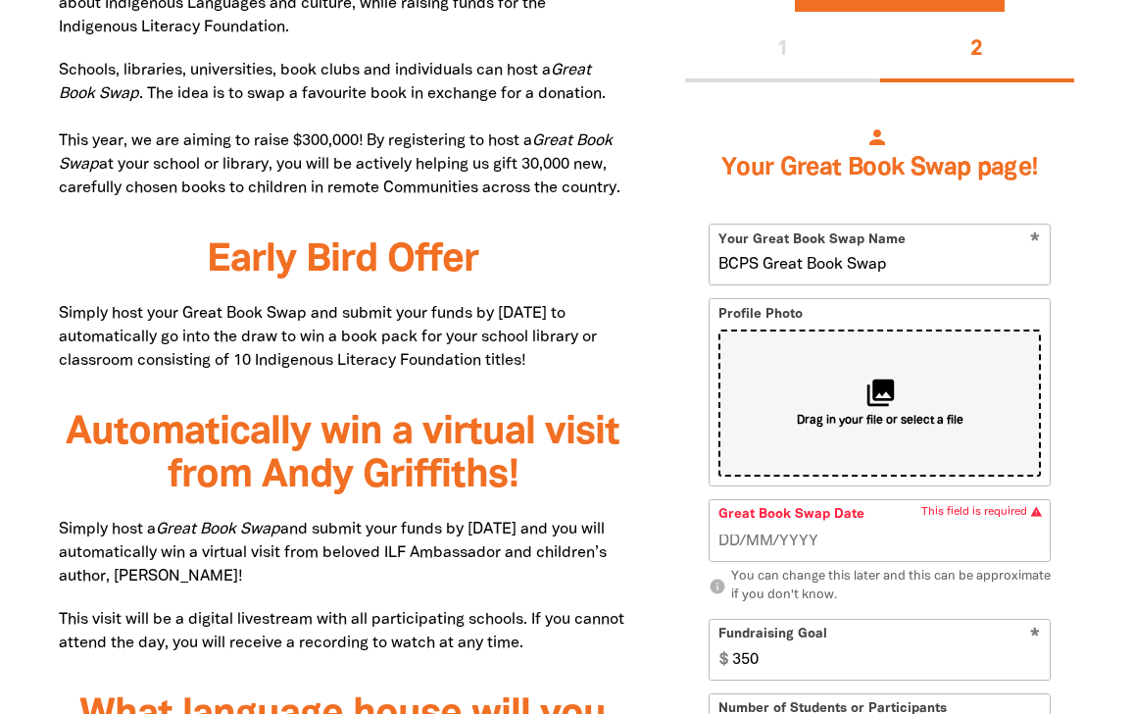
click at [880, 400] on icon "collections" at bounding box center [880, 391] width 32 height 32
type input "C:\fakepath\BCPS-Logo-selected.webp"
click at [906, 408] on div "Uploading" at bounding box center [880, 402] width 323 height 147
type input "C:\fakepath\Screenshot 2025-08-26 at 1.54.58 pm.png"
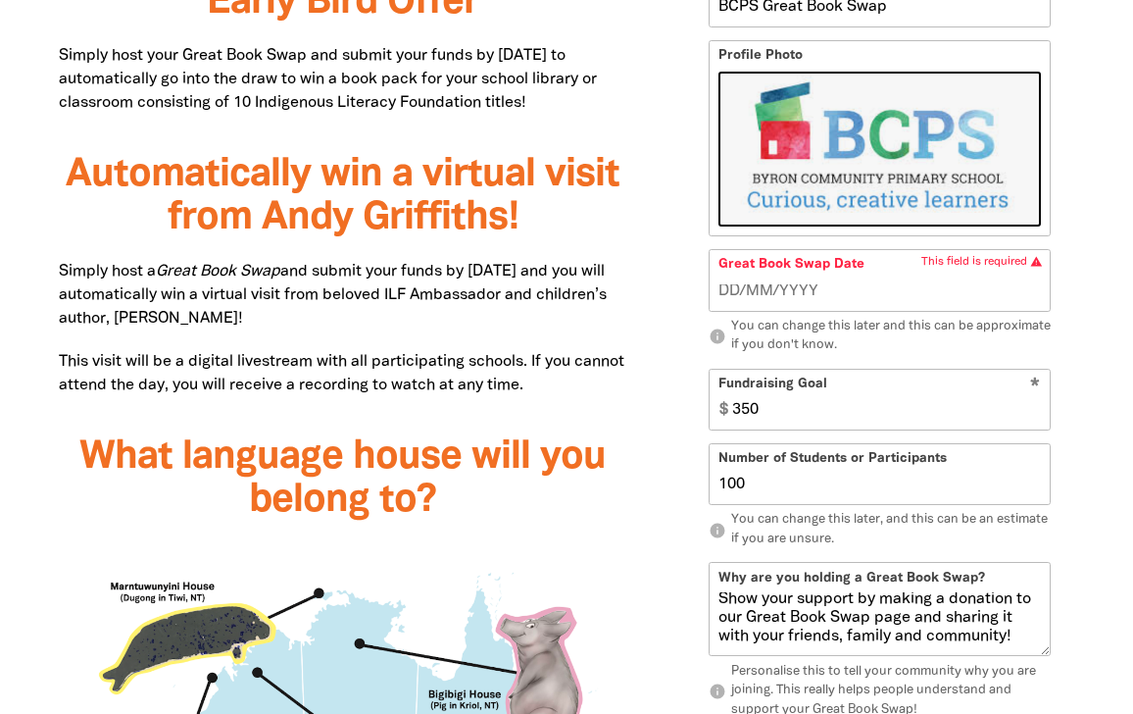
scroll to position [1480, 0]
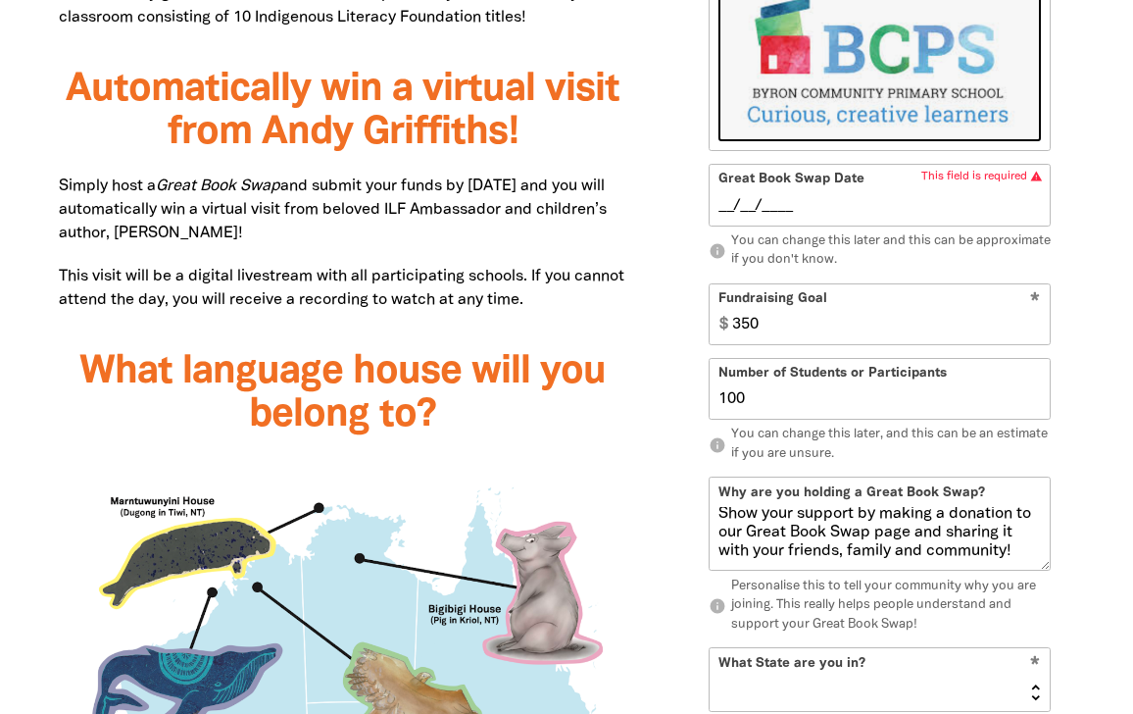
click at [774, 207] on input "__/__/____" at bounding box center [880, 206] width 323 height 22
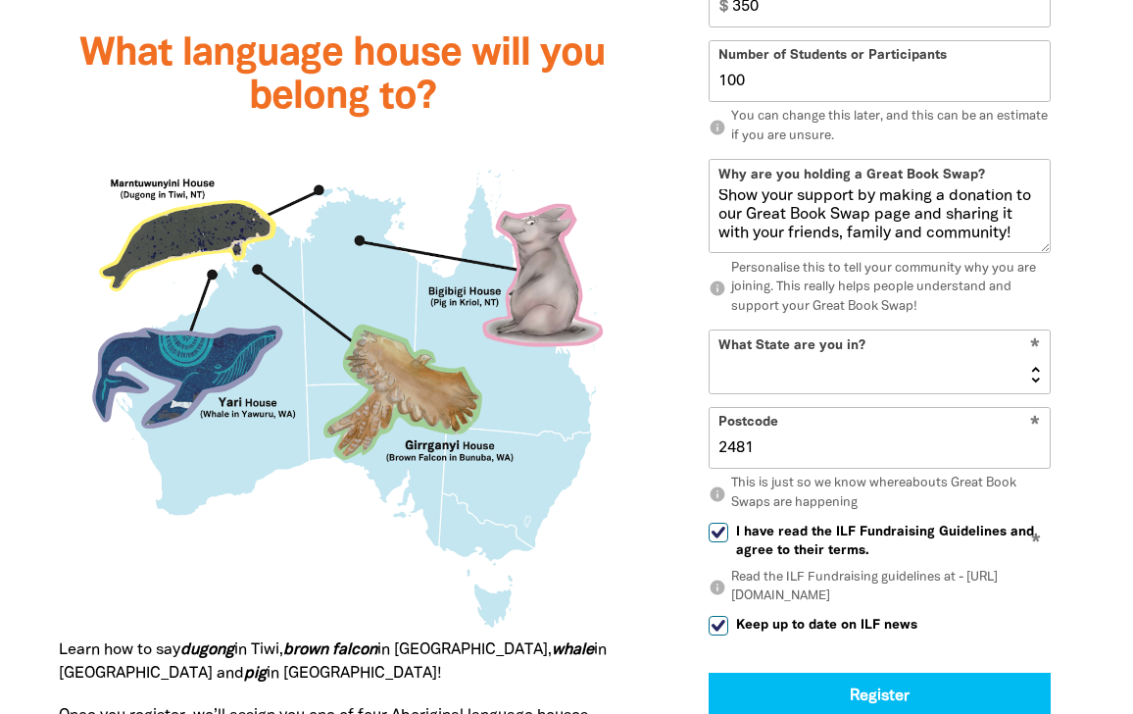
scroll to position [1898, 0]
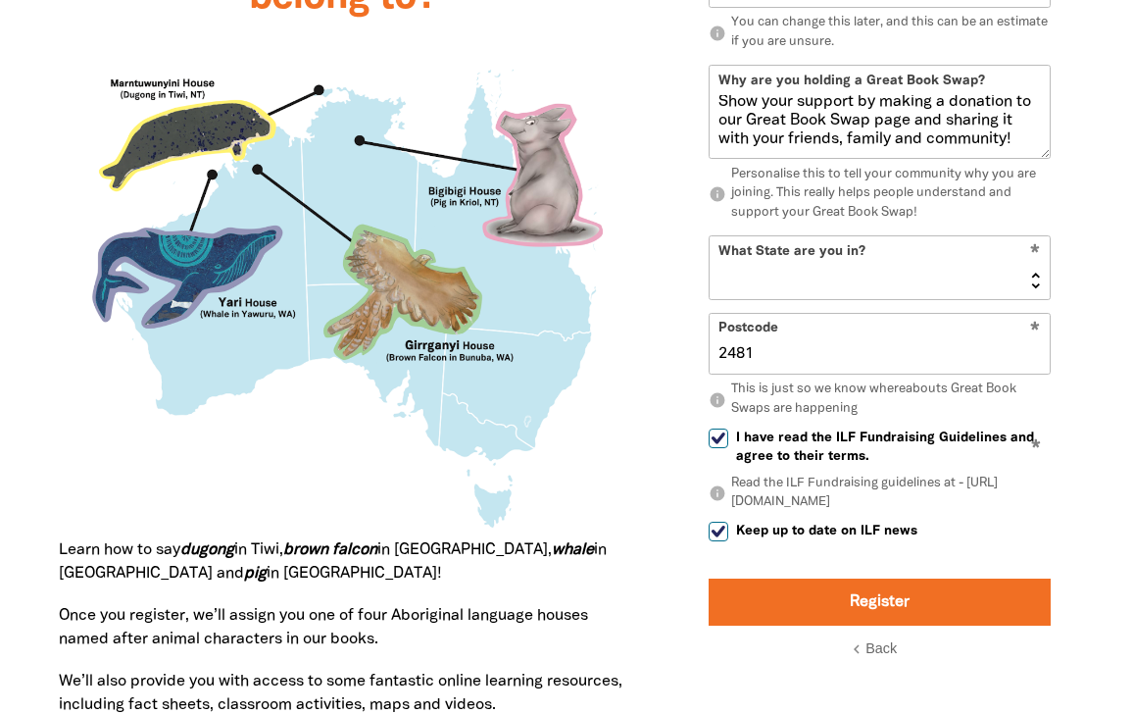
type input "05/09/2025"
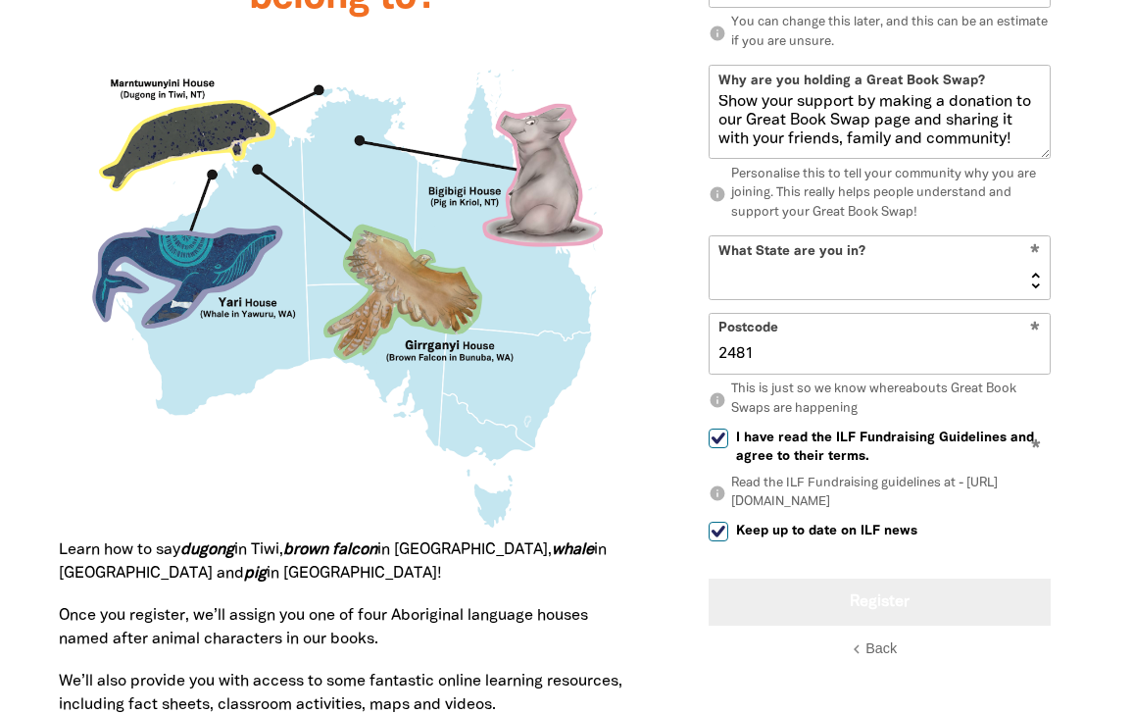
click at [889, 608] on button "Register" at bounding box center [880, 602] width 342 height 47
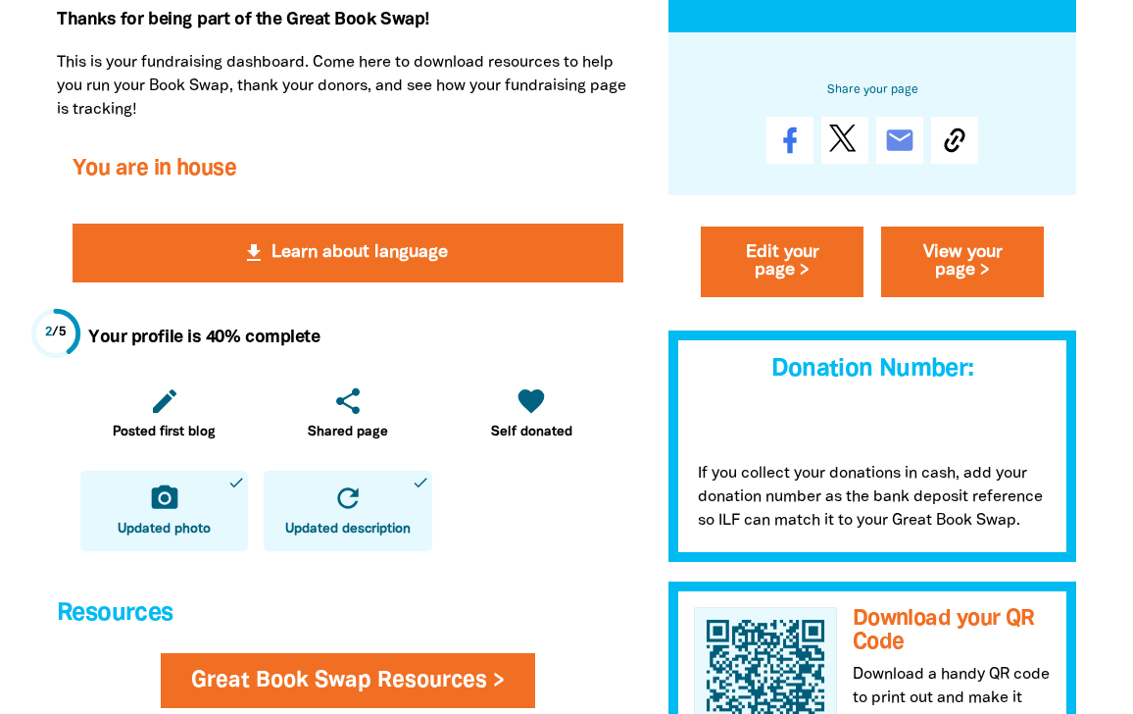
scroll to position [449, 0]
